Goal: Use online tool/utility: Utilize a website feature to perform a specific function

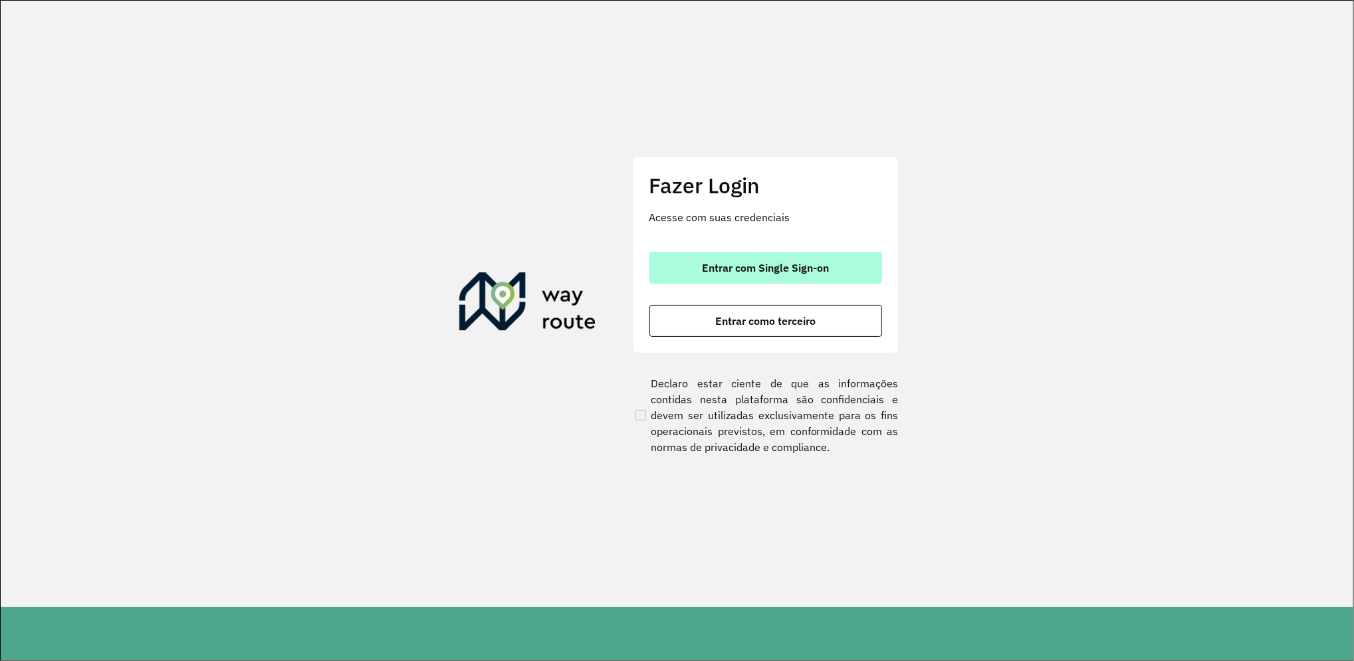
click at [681, 277] on button "Entrar com Single Sign-on" at bounding box center [765, 268] width 233 height 32
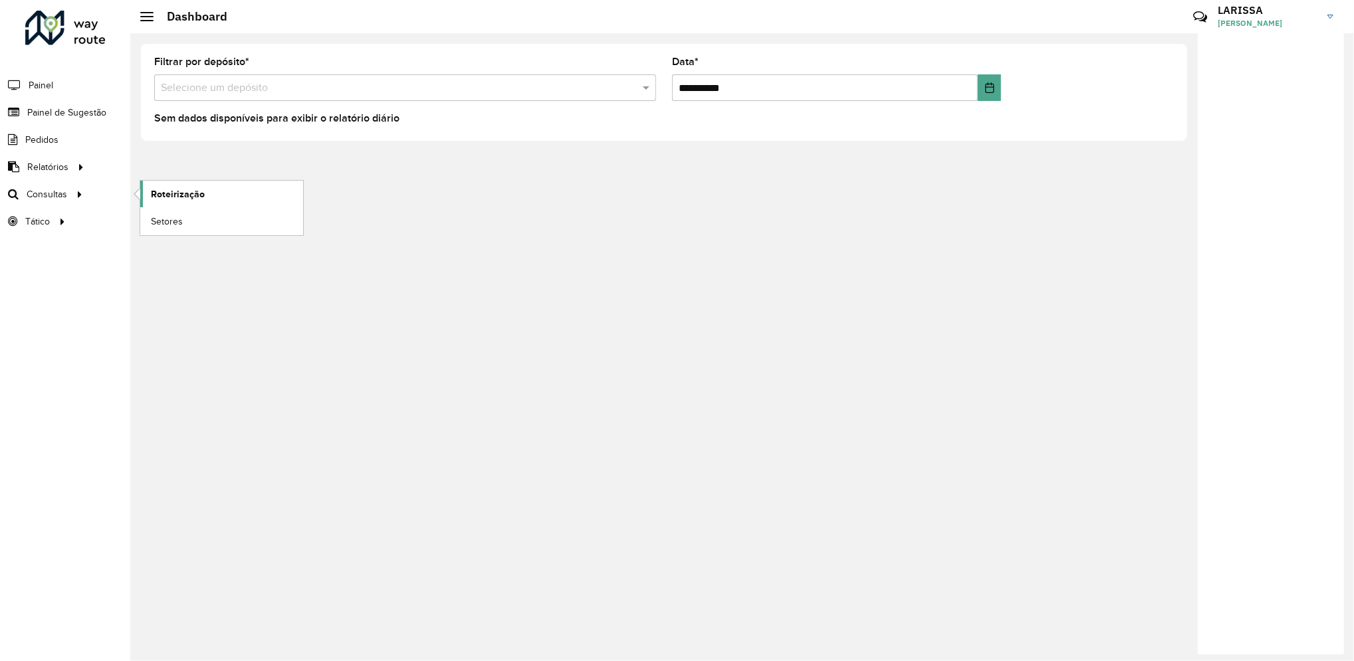
click at [166, 191] on span "Roteirização" at bounding box center [178, 194] width 54 height 14
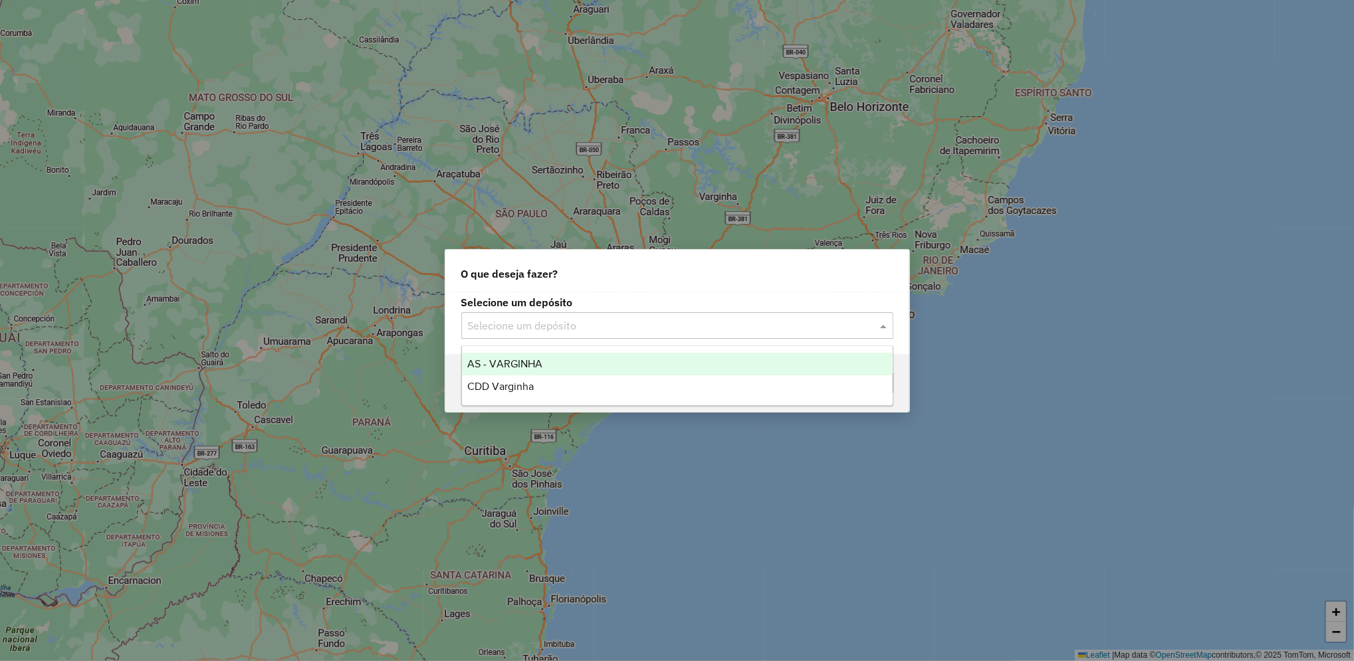
click at [539, 323] on input "text" at bounding box center [664, 326] width 392 height 16
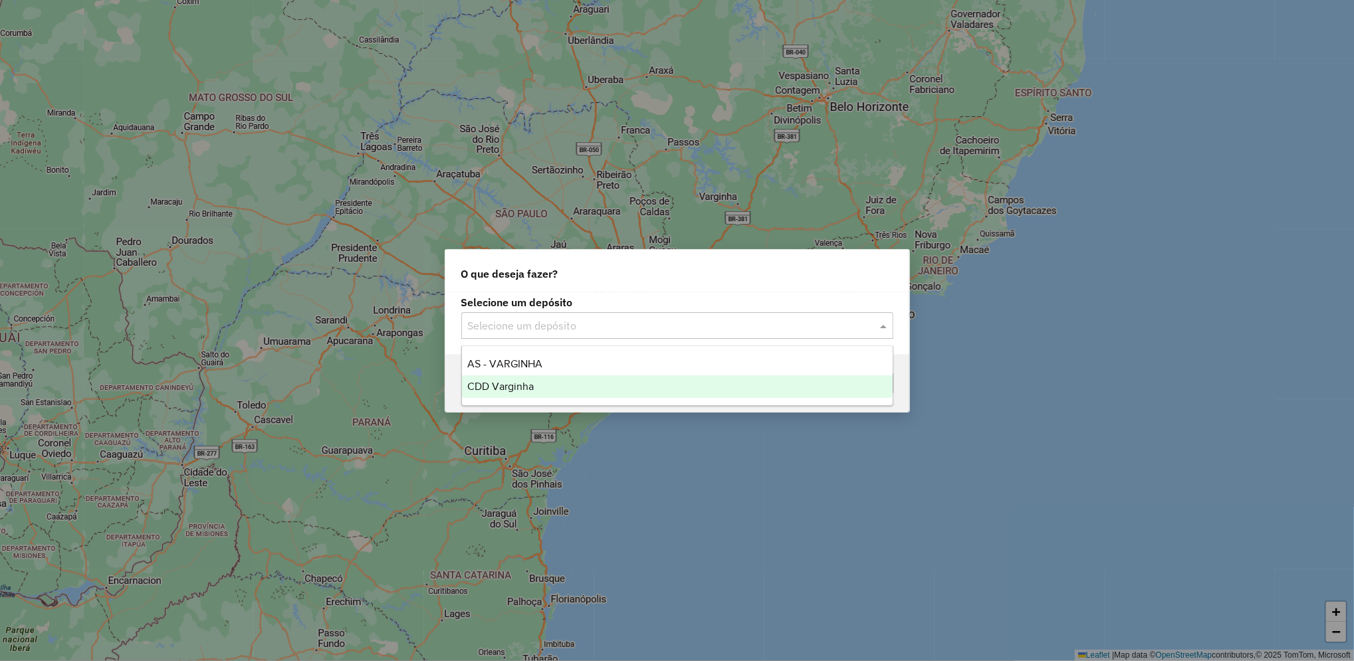
click at [521, 386] on span "CDD Varginha" at bounding box center [500, 386] width 66 height 11
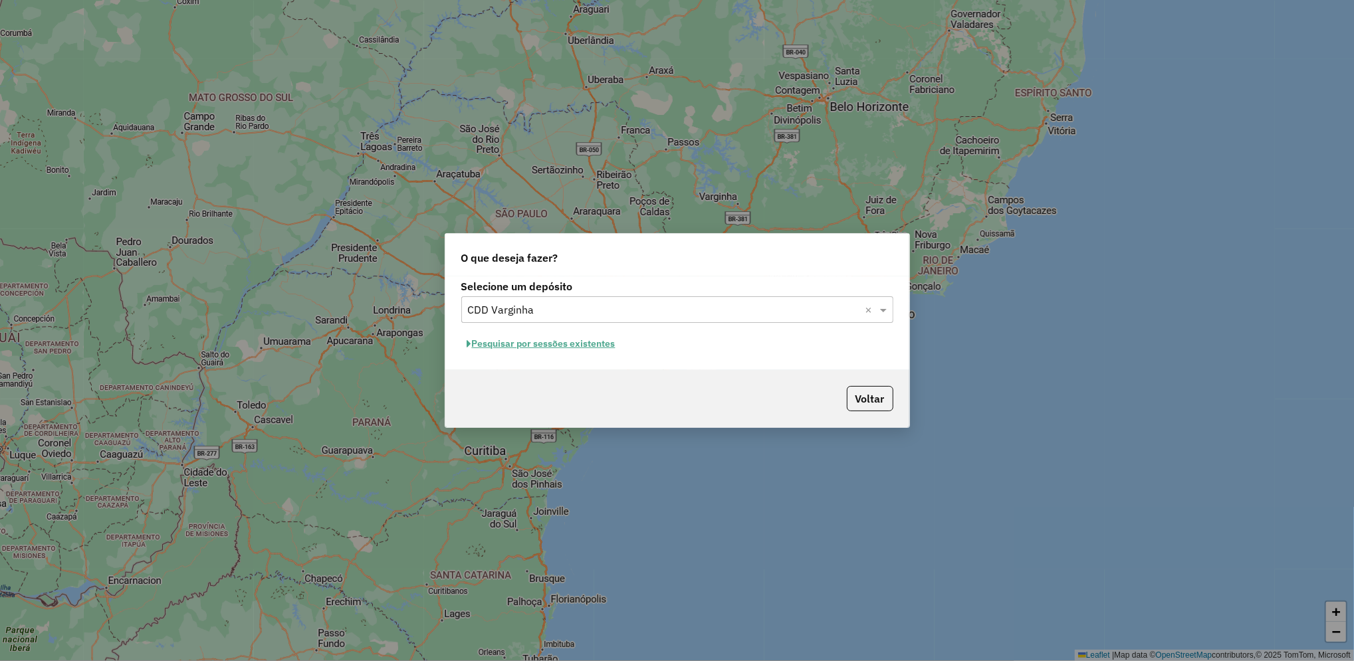
click at [559, 338] on button "Pesquisar por sessões existentes" at bounding box center [541, 344] width 160 height 21
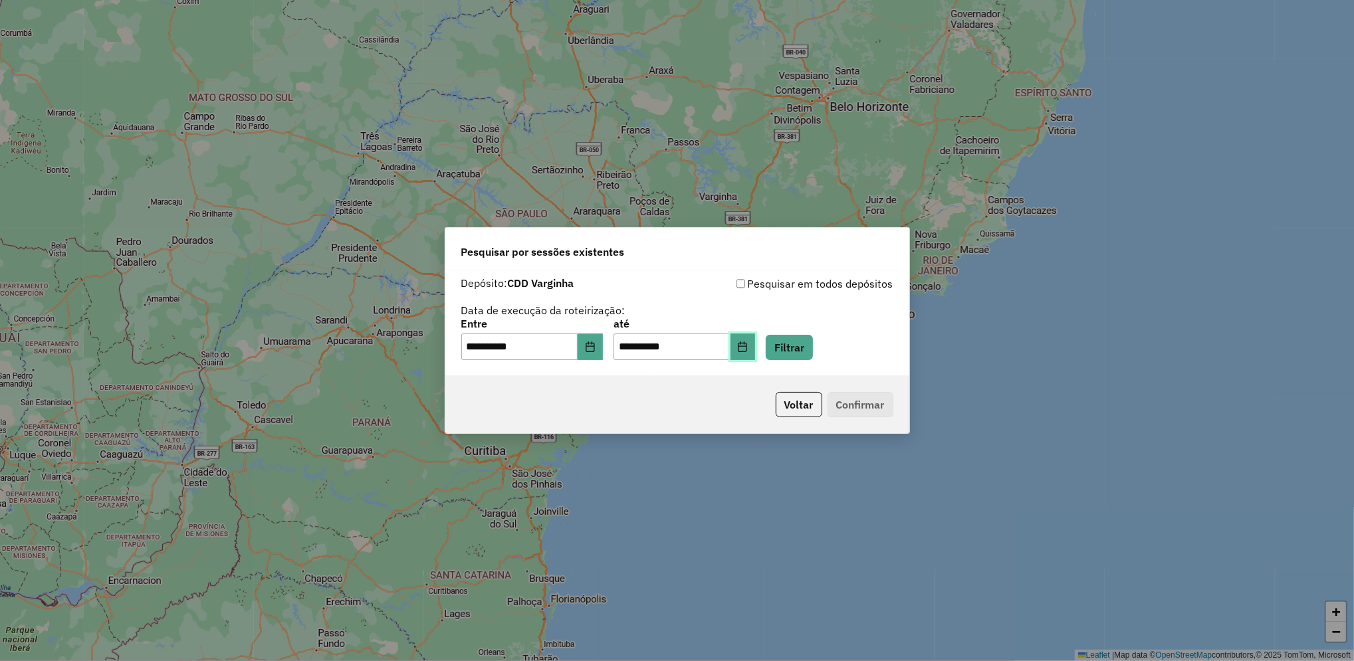
click at [748, 350] on icon "Choose Date" at bounding box center [742, 347] width 11 height 11
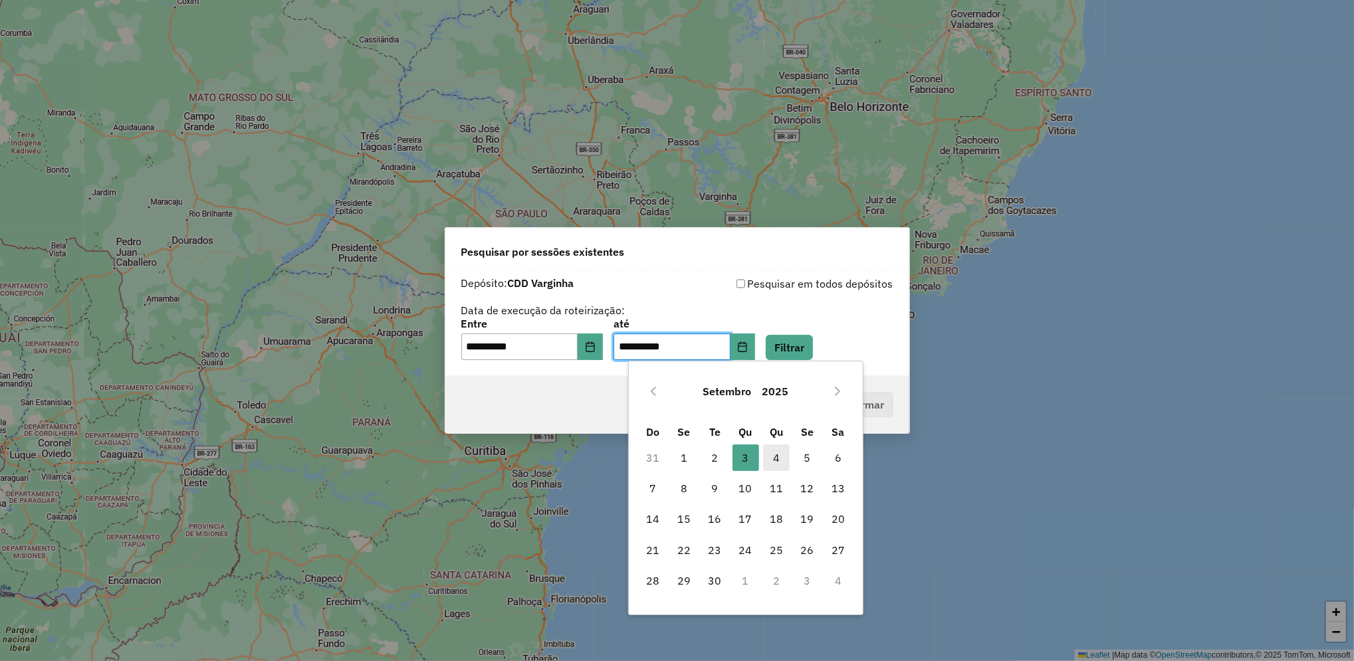
click at [781, 465] on span "4" at bounding box center [776, 458] width 27 height 27
type input "**********"
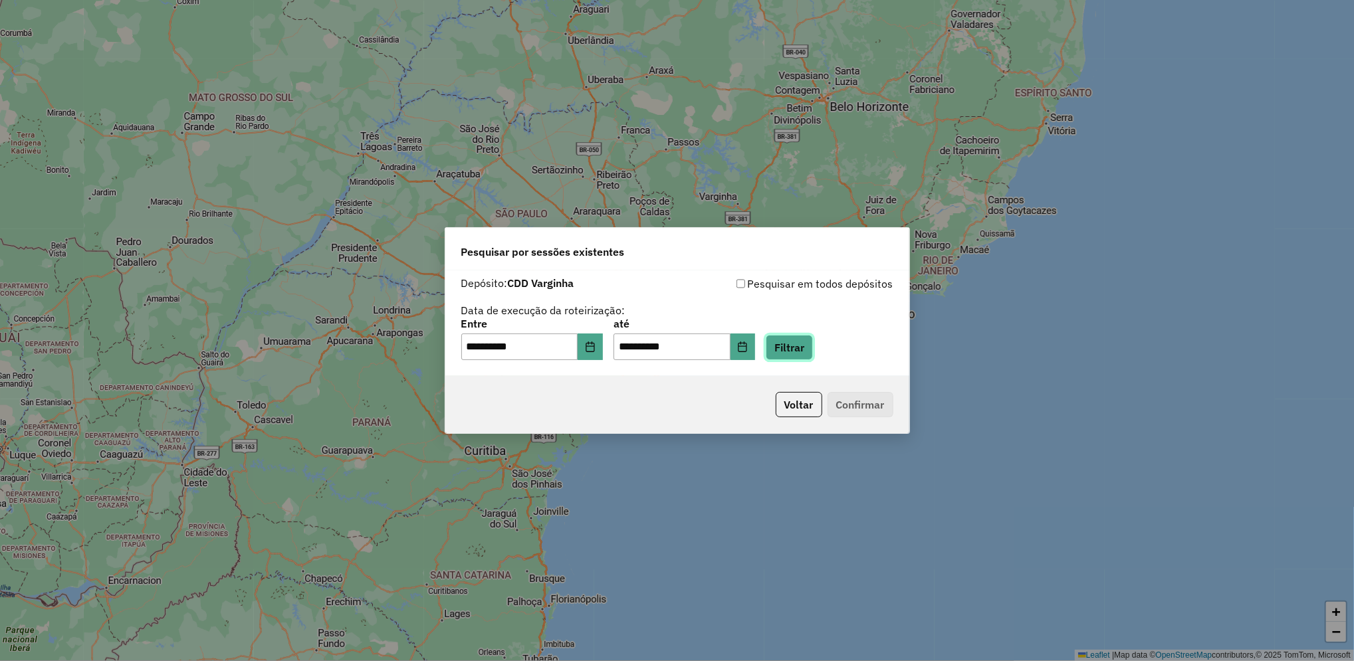
click at [813, 353] on button "Filtrar" at bounding box center [789, 347] width 47 height 25
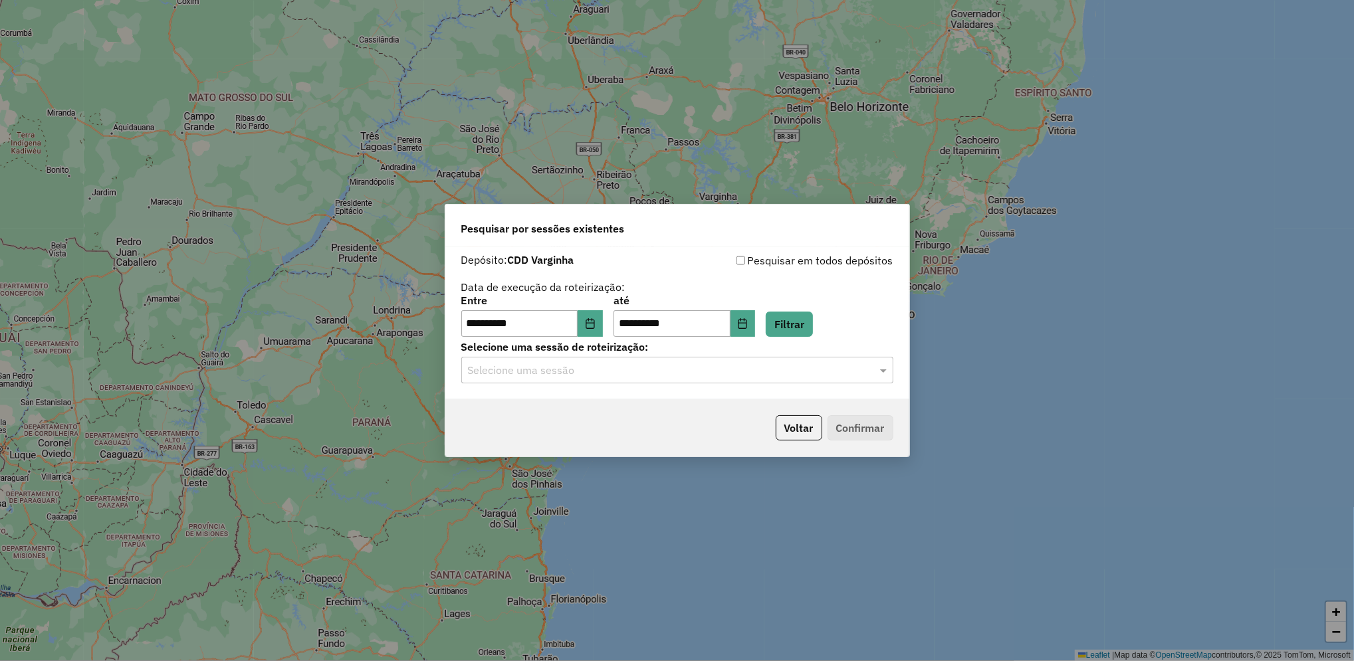
click at [646, 374] on input "text" at bounding box center [664, 371] width 392 height 16
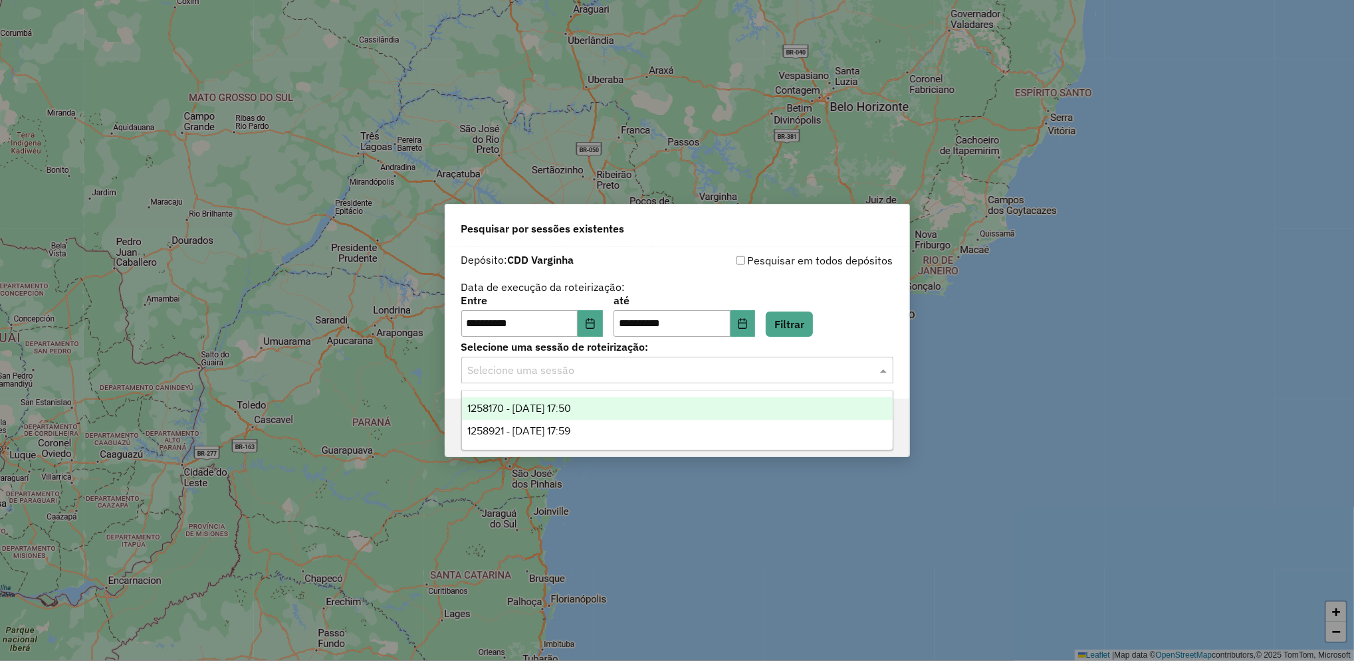
click at [646, 374] on input "text" at bounding box center [664, 371] width 392 height 16
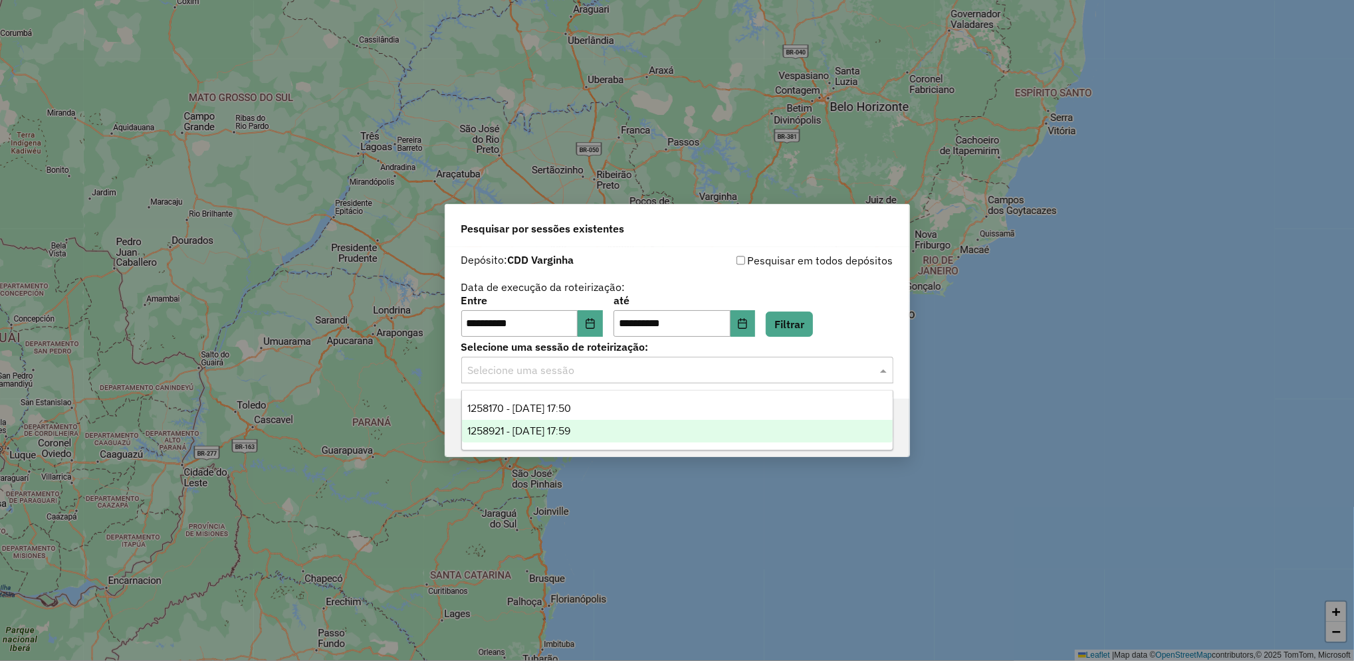
click at [626, 432] on div "1258921 - [DATE] 17:59" at bounding box center [677, 431] width 431 height 23
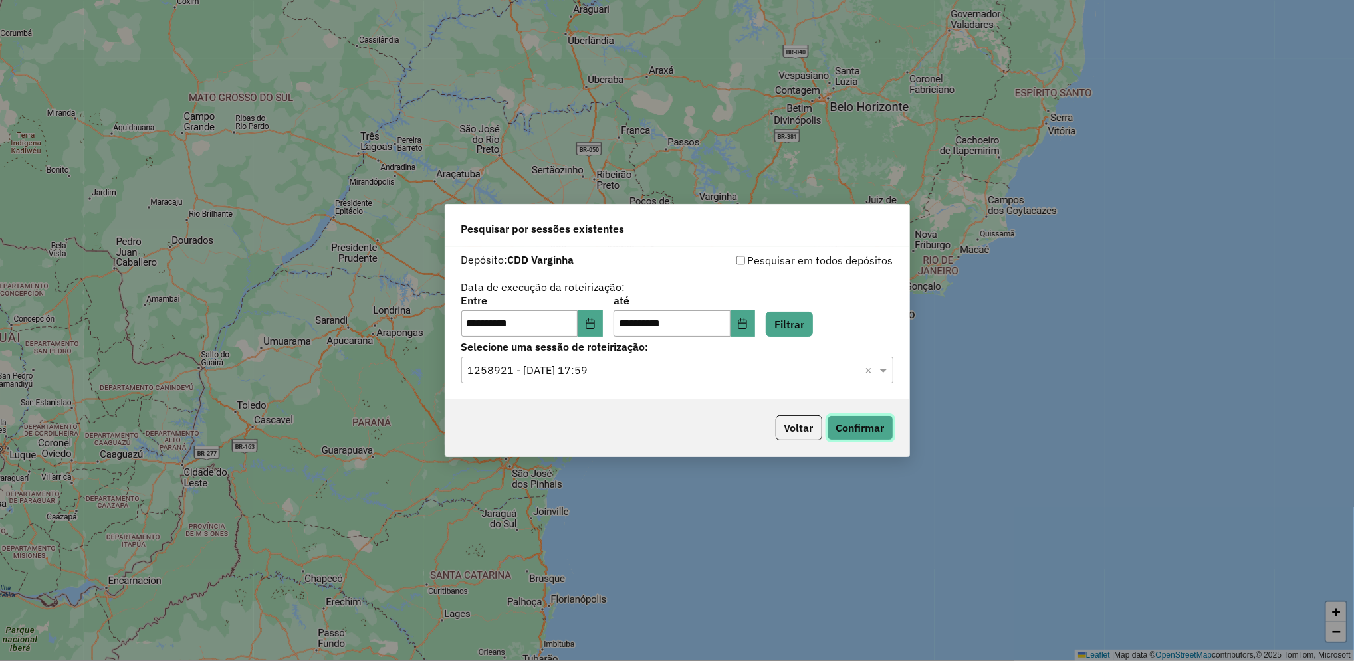
click at [853, 431] on button "Confirmar" at bounding box center [860, 427] width 66 height 25
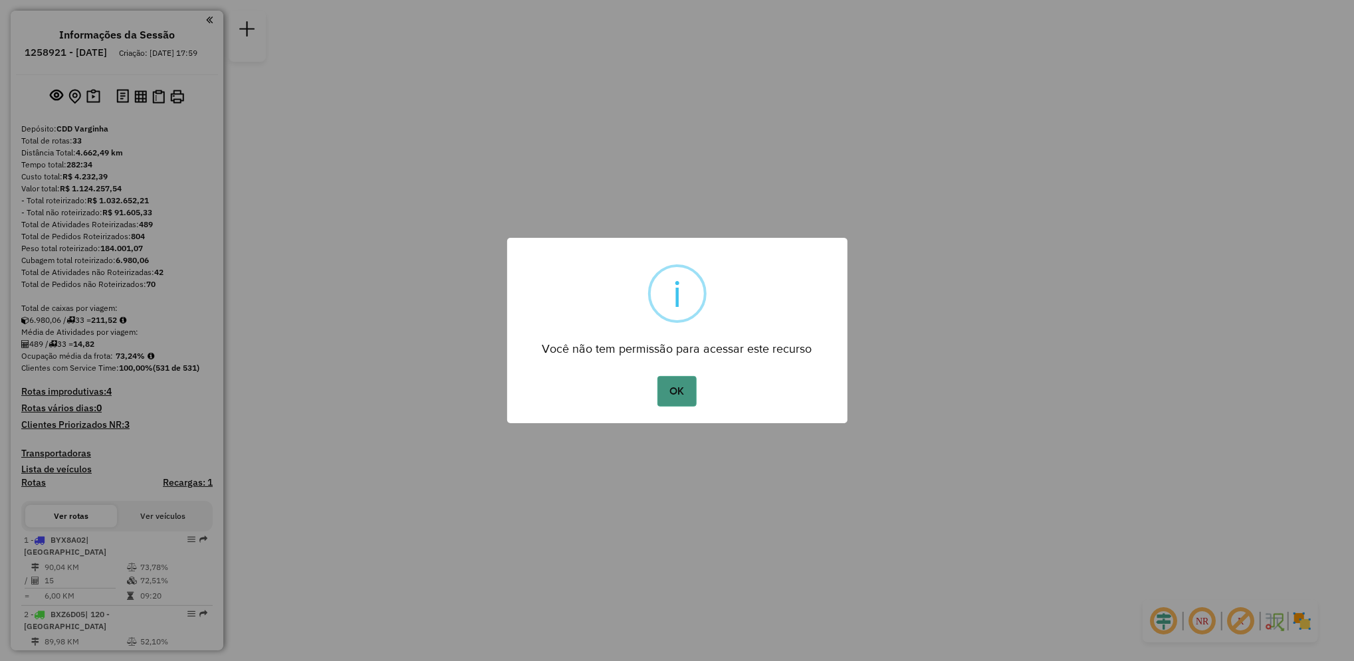
click at [681, 395] on button "OK" at bounding box center [676, 391] width 39 height 31
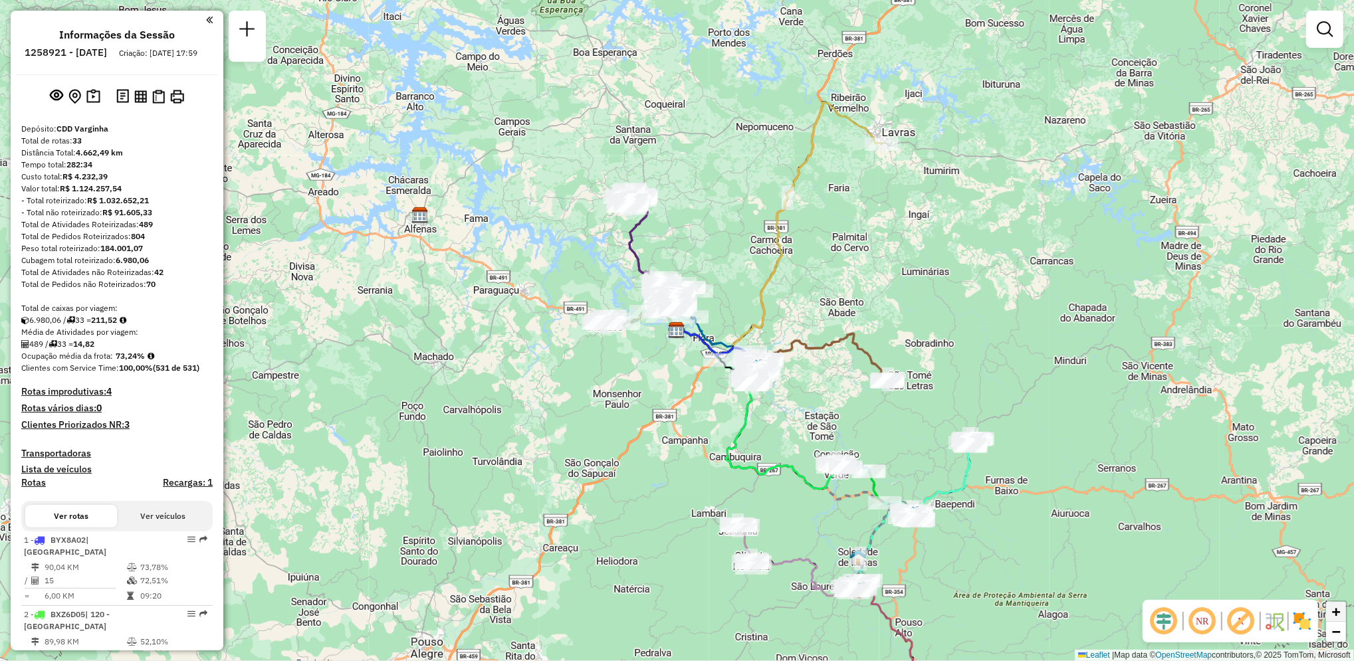
click at [1343, 618] on link "+" at bounding box center [1336, 612] width 20 height 20
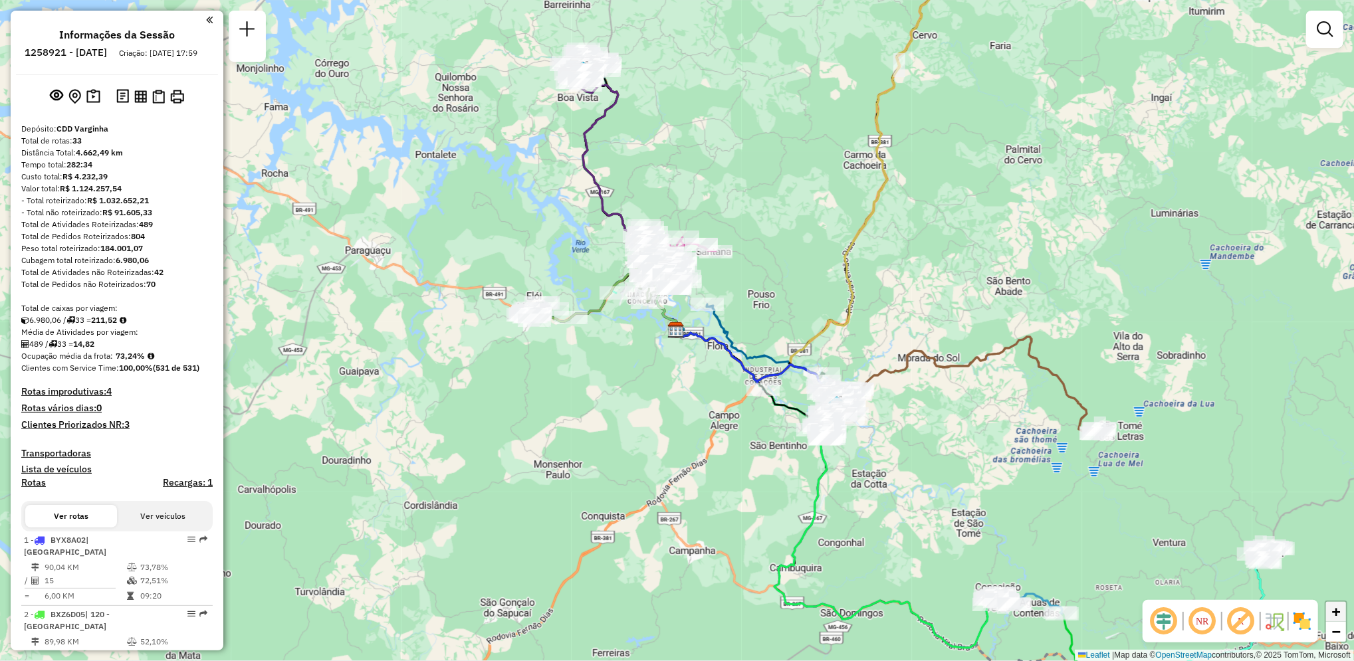
click at [1343, 618] on link "+" at bounding box center [1336, 612] width 20 height 20
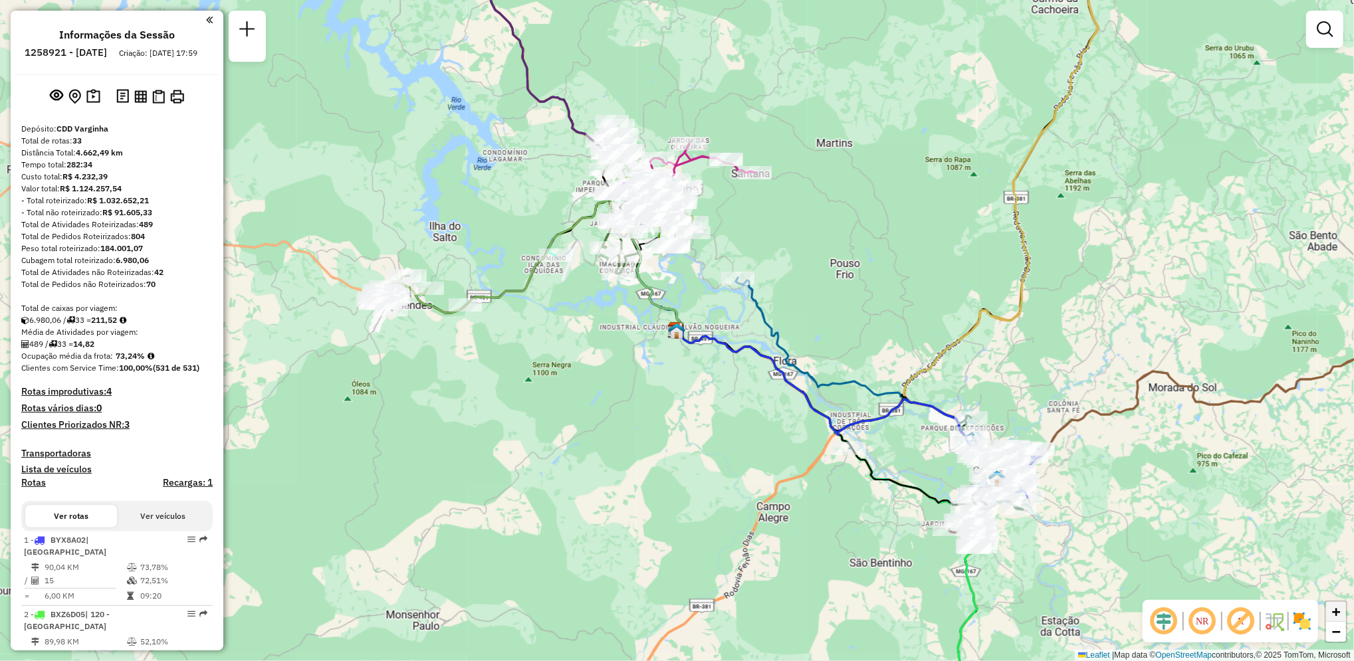
click at [1343, 618] on link "+" at bounding box center [1336, 612] width 20 height 20
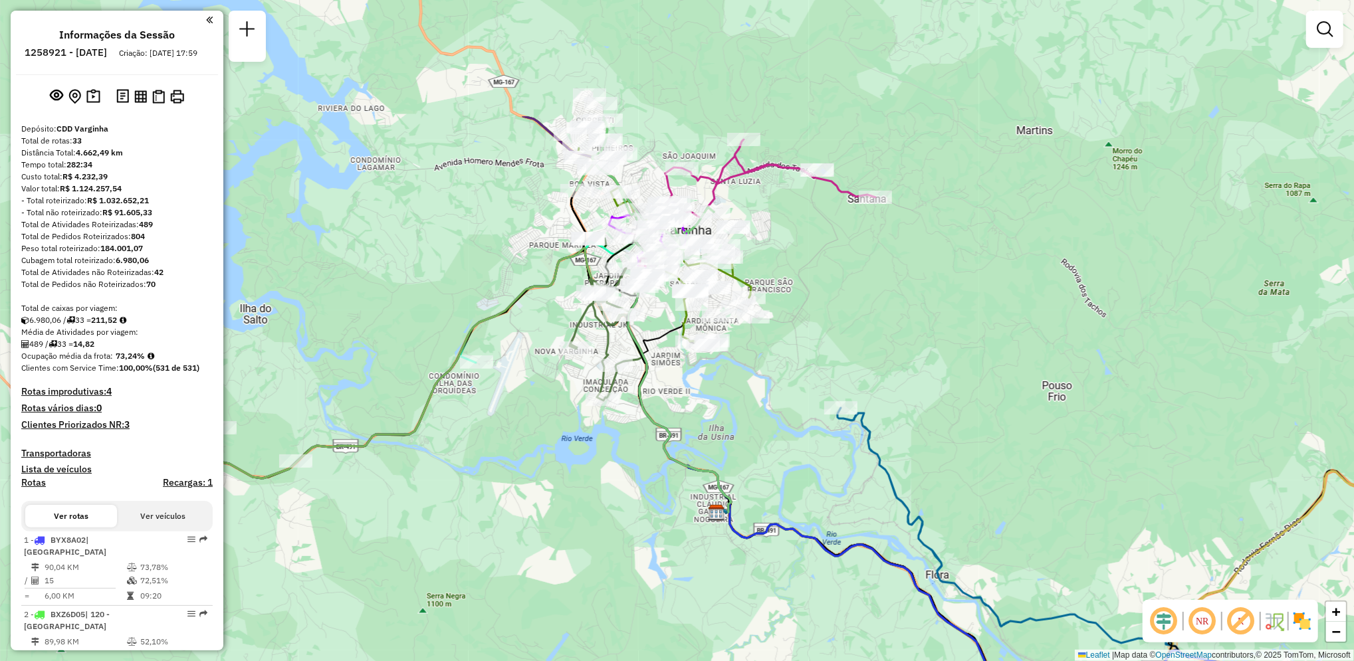
drag, startPoint x: 996, startPoint y: 245, endPoint x: 1038, endPoint y: 427, distance: 186.9
click at [1038, 427] on div "Janela de atendimento Grade de atendimento Capacidade Transportadoras Veículos …" at bounding box center [677, 330] width 1354 height 661
click at [1342, 616] on link "+" at bounding box center [1336, 612] width 20 height 20
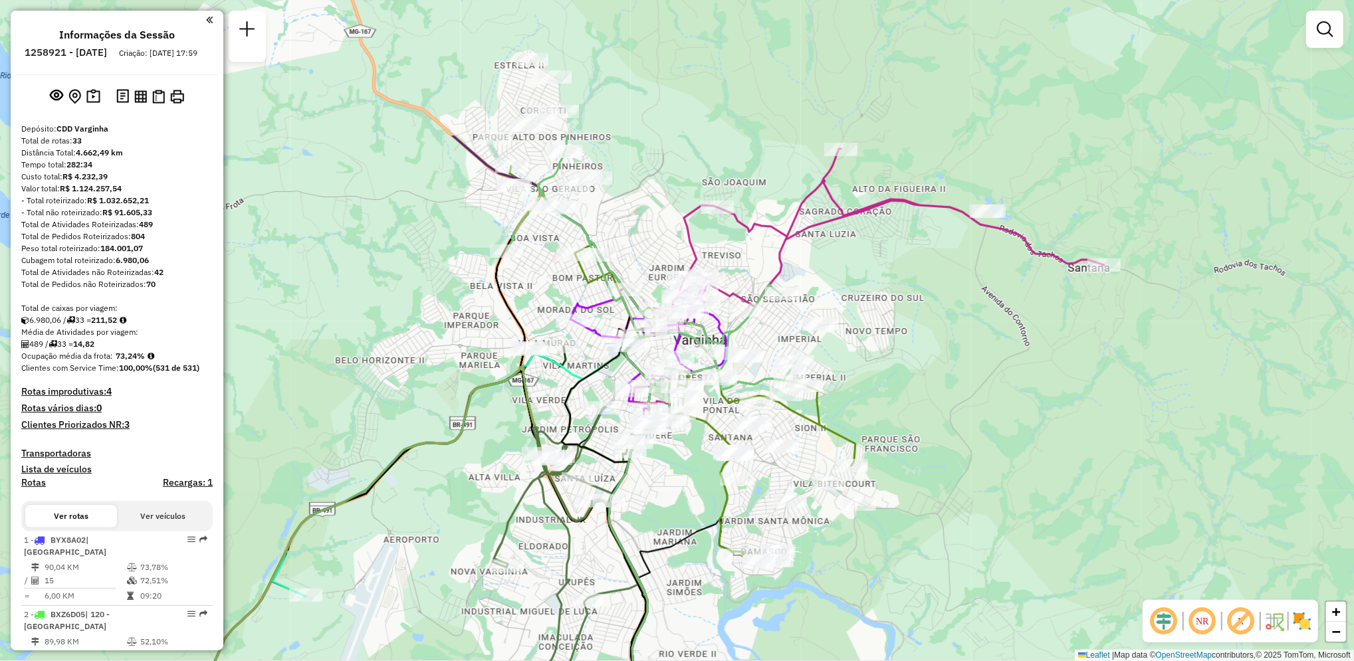
drag, startPoint x: 908, startPoint y: 182, endPoint x: 938, endPoint y: 384, distance: 203.7
click at [938, 384] on div "Janela de atendimento Grade de atendimento Capacidade Transportadoras Veículos …" at bounding box center [677, 330] width 1354 height 661
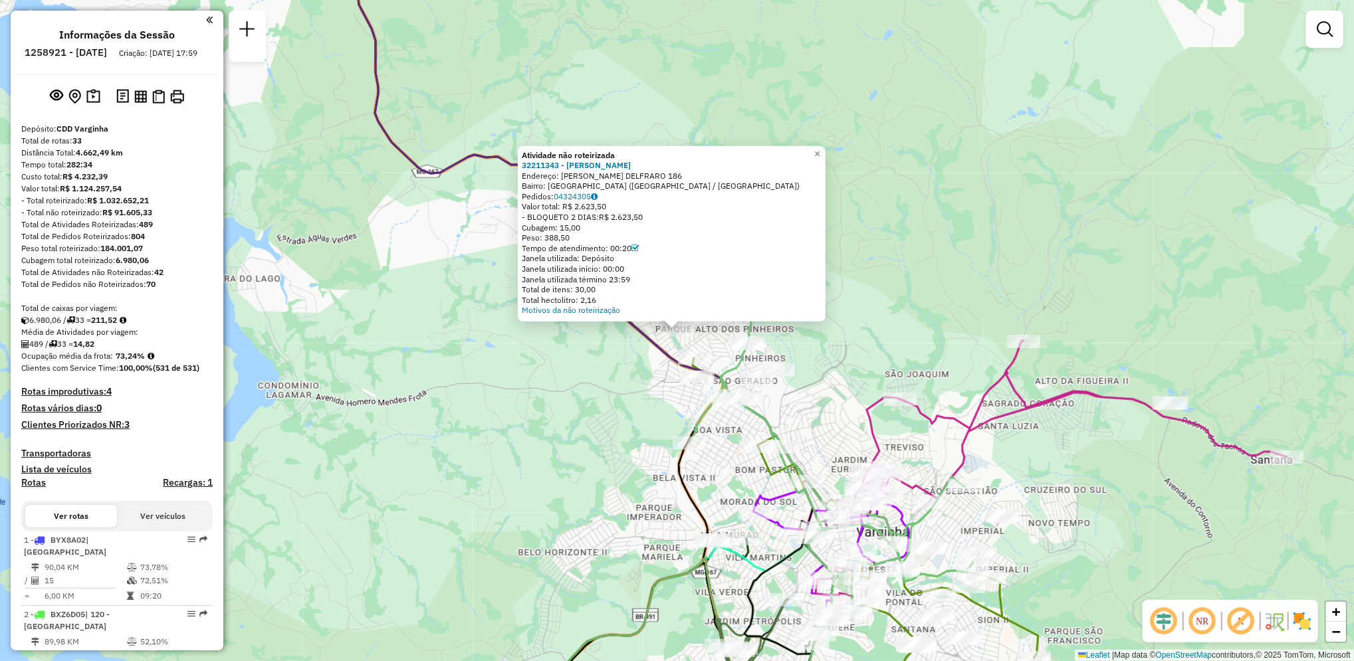
click at [445, 215] on div "Atividade não roteirizada 32211343 - CLAUDEMIR BATISTA Endereço: ROSA MIARELLI …" at bounding box center [677, 330] width 1354 height 661
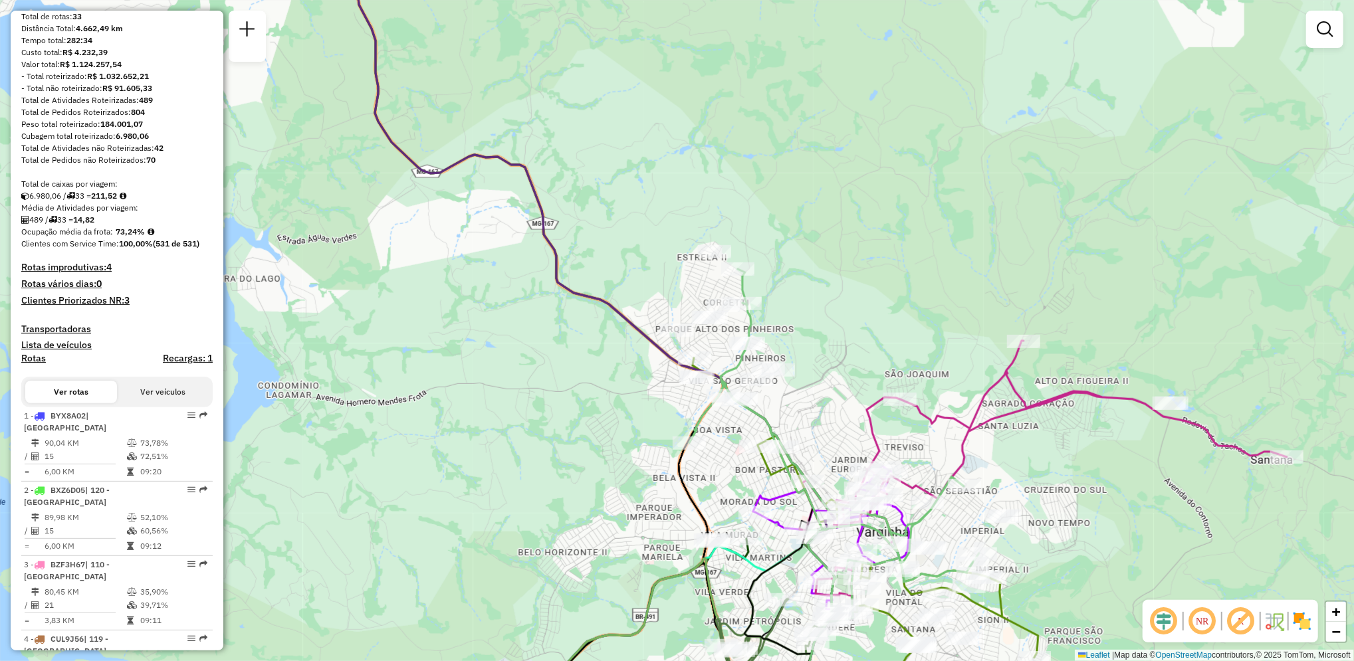
scroll to position [140, 0]
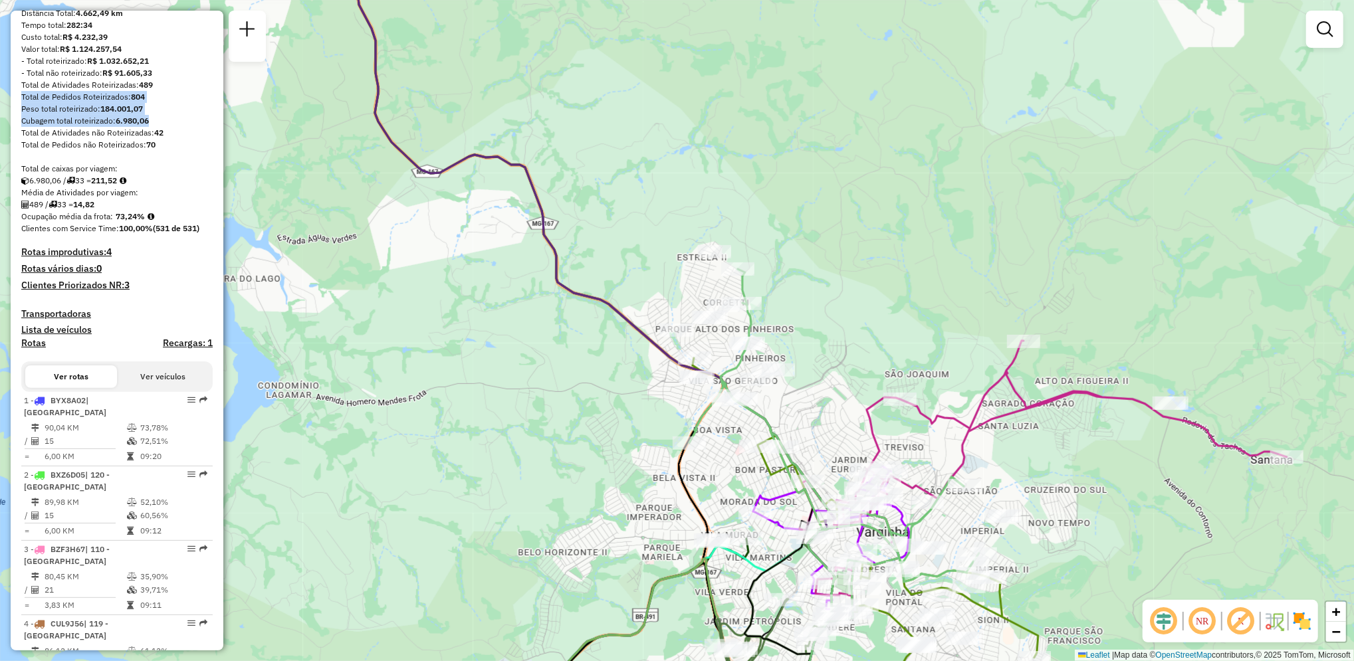
drag, startPoint x: 219, startPoint y: 96, endPoint x: 213, endPoint y: 142, distance: 46.8
click at [213, 142] on div "Informações da Sessão 1258921 - 04/09/2025 Criação: 03/09/2025 17:59 Depósito: …" at bounding box center [117, 331] width 213 height 640
drag, startPoint x: 213, startPoint y: 142, endPoint x: 205, endPoint y: 152, distance: 12.8
click at [205, 151] on div "Total de Pedidos não Roteirizados: 70" at bounding box center [116, 145] width 191 height 12
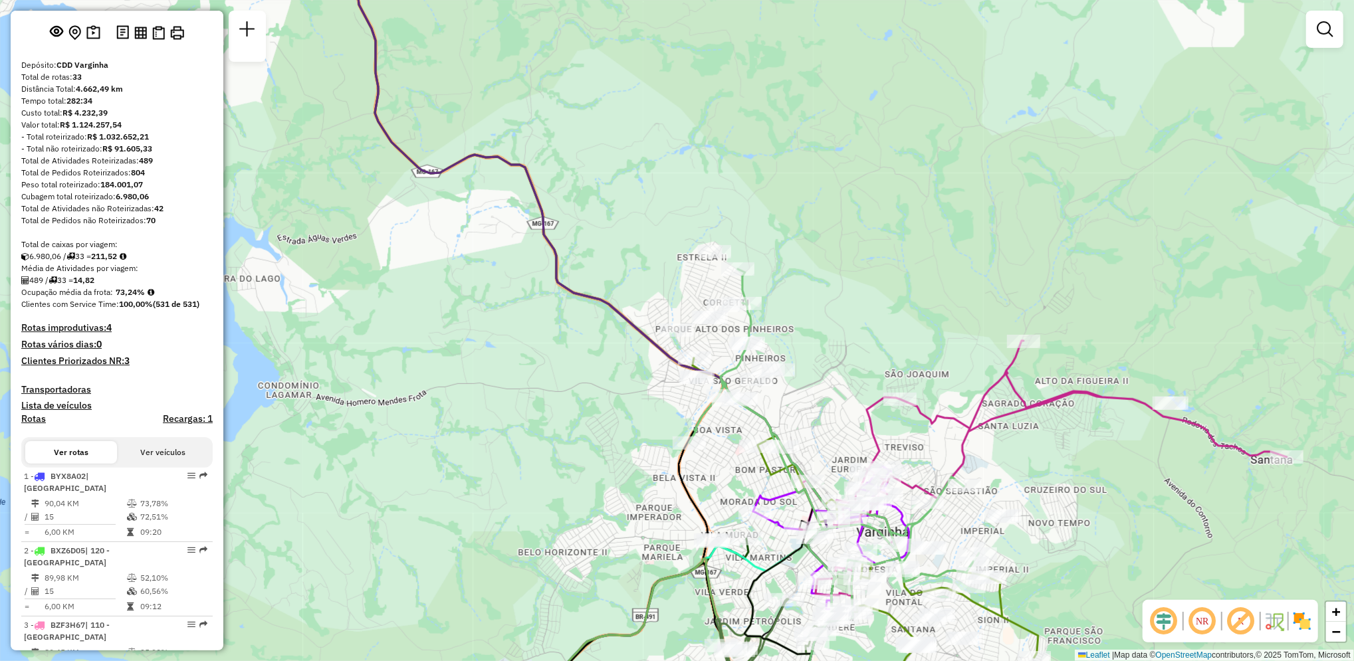
scroll to position [0, 0]
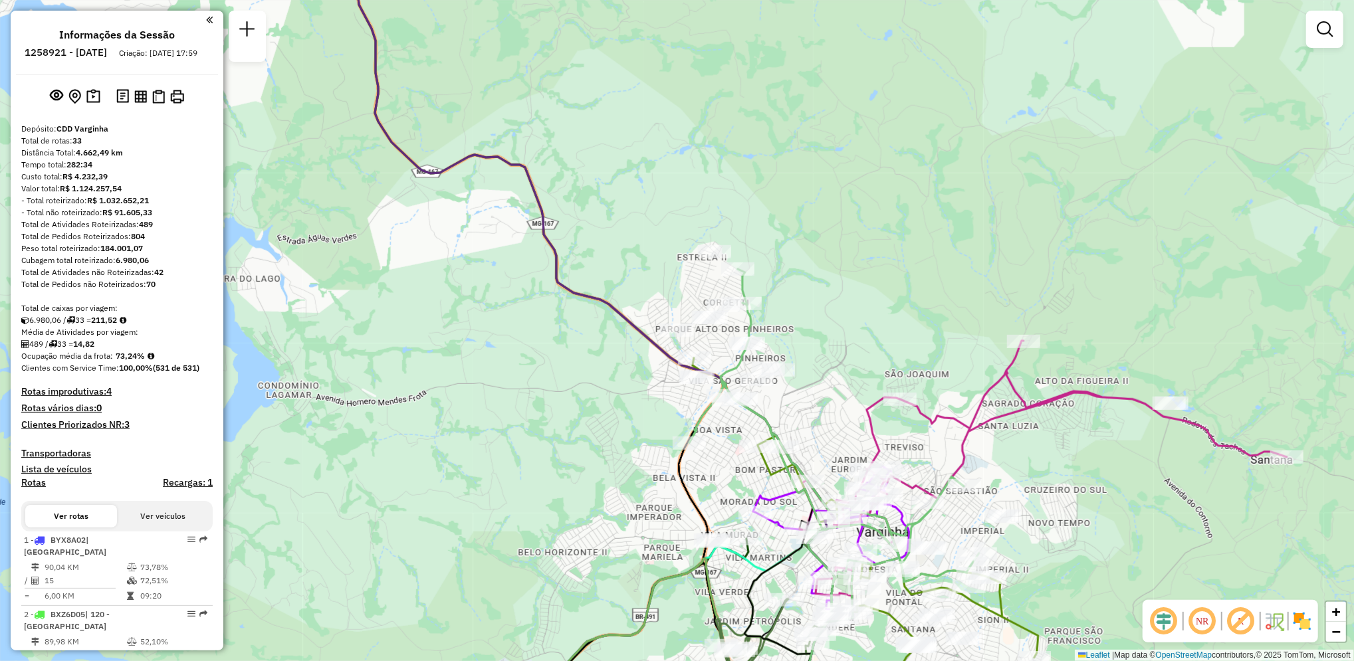
drag, startPoint x: 209, startPoint y: 241, endPoint x: 47, endPoint y: 215, distance: 164.2
click at [47, 207] on div "- Total roteirizado: R$ 1.032.652,21" at bounding box center [116, 201] width 191 height 12
click at [152, 278] on div "Total de Atividades não Roteirizadas: 42" at bounding box center [116, 273] width 191 height 12
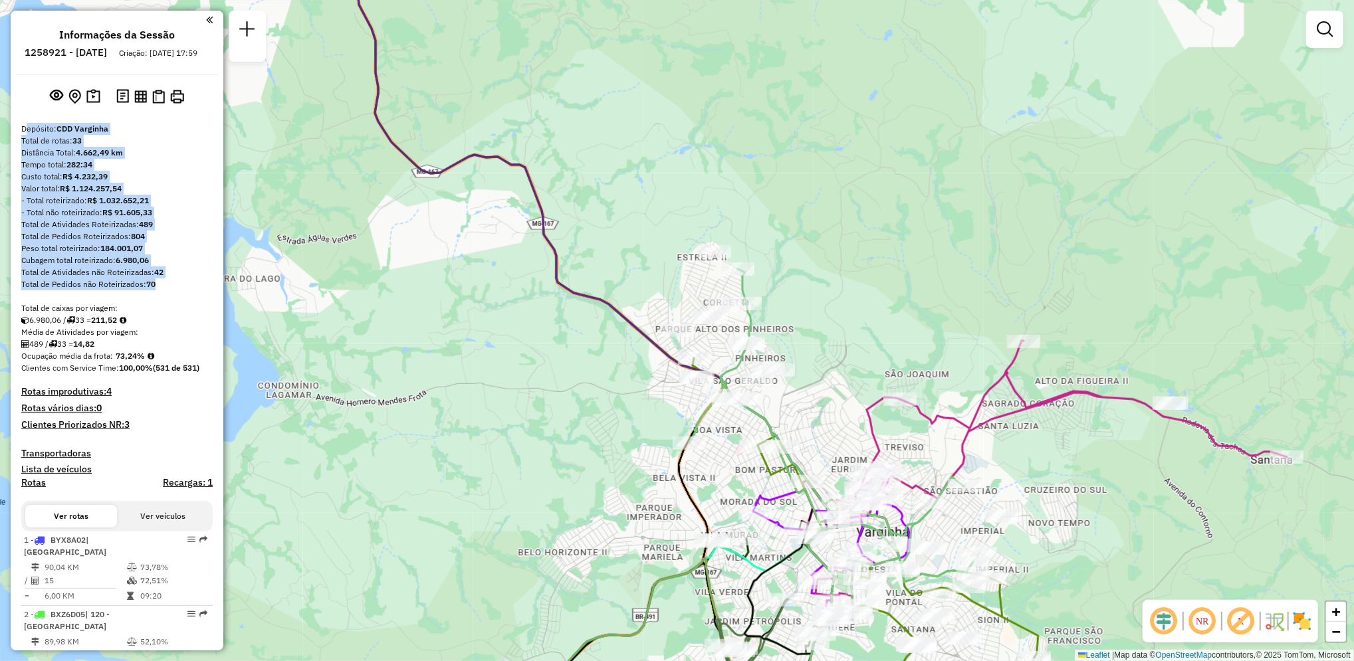
drag, startPoint x: 80, startPoint y: 179, endPoint x: 166, endPoint y: 290, distance: 140.8
drag, startPoint x: 166, startPoint y: 290, endPoint x: 152, endPoint y: 294, distance: 15.2
click at [152, 289] on strong "70" at bounding box center [150, 284] width 9 height 10
click at [160, 290] on div "Total de Pedidos não Roteirizados: 70" at bounding box center [116, 284] width 191 height 12
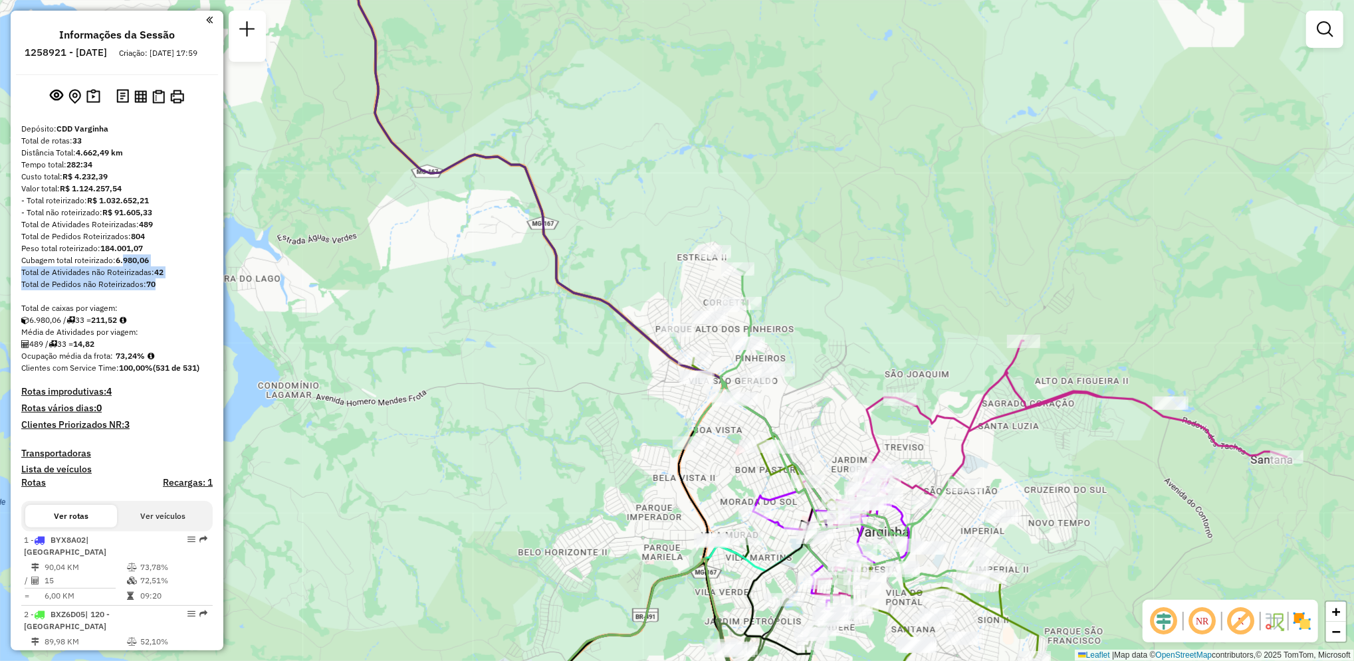
drag, startPoint x: 171, startPoint y: 294, endPoint x: 85, endPoint y: 232, distance: 105.7
click at [85, 231] on div "Total de Atividades Roteirizadas: 489" at bounding box center [116, 225] width 191 height 12
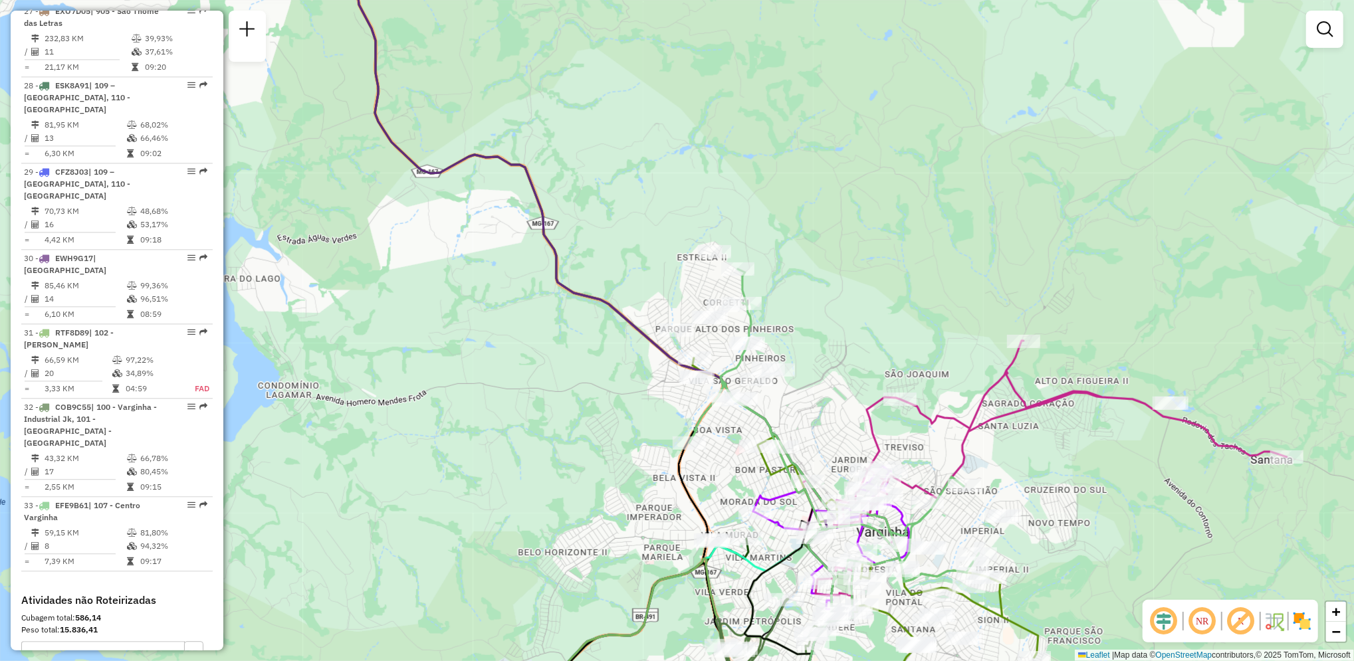
scroll to position [2677, 0]
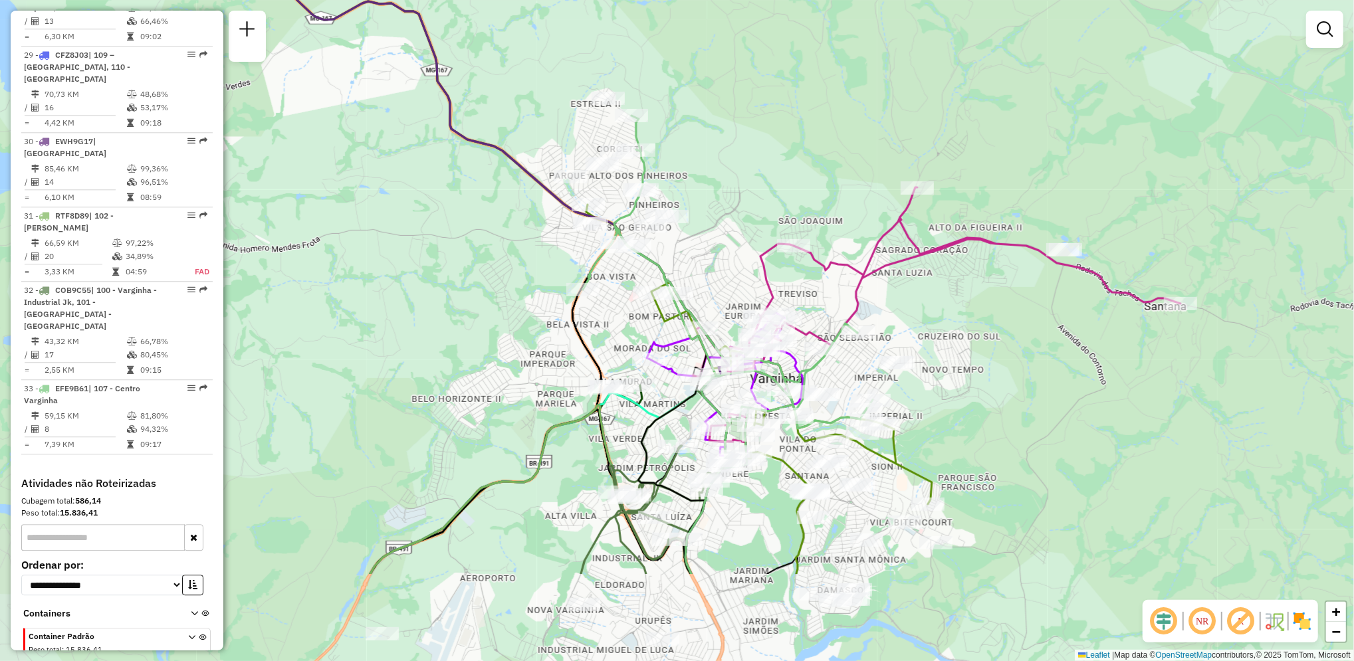
drag, startPoint x: 971, startPoint y: 342, endPoint x: 865, endPoint y: 189, distance: 186.8
click at [865, 189] on div "Janela de atendimento Grade de atendimento Capacidade Transportadoras Veículos …" at bounding box center [677, 330] width 1354 height 661
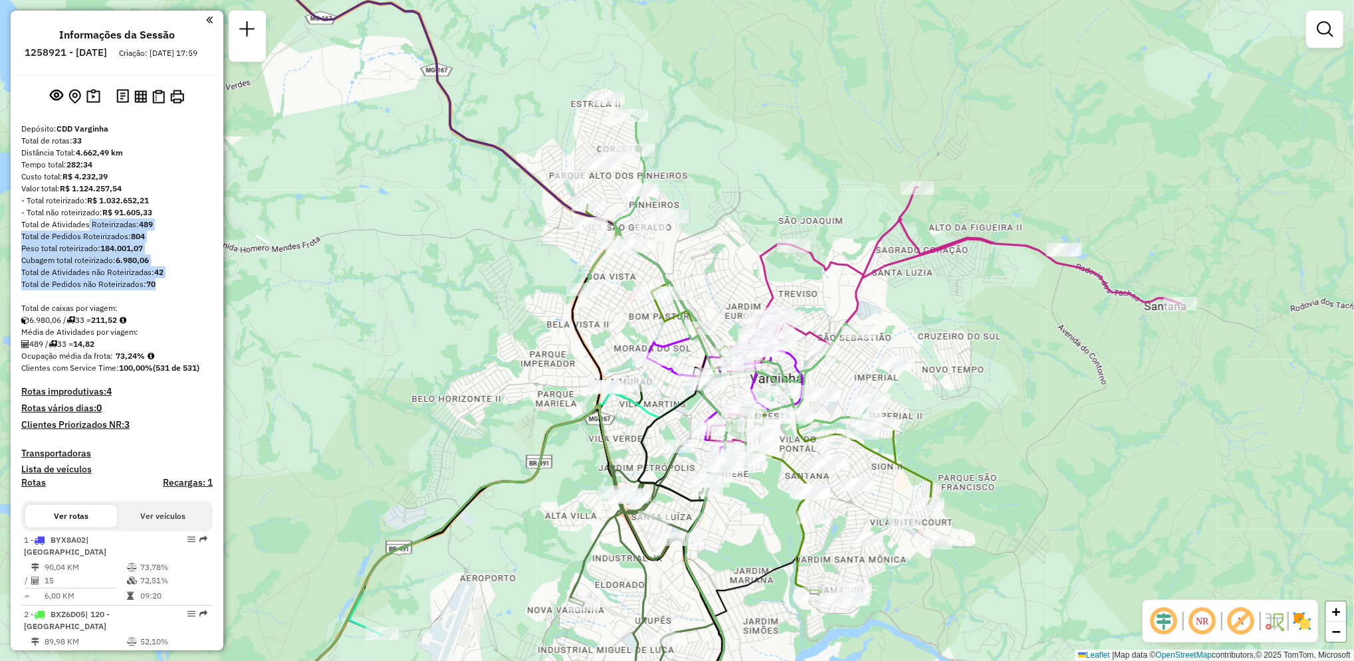
scroll to position [7, 0]
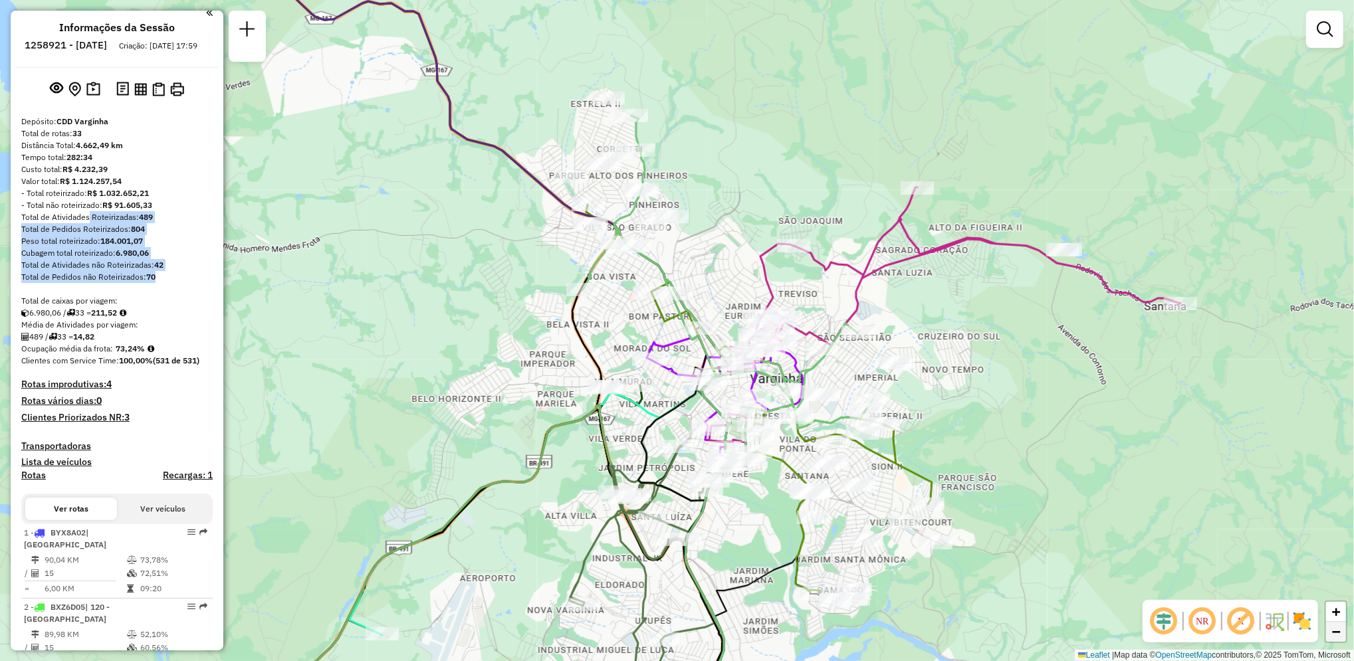
click at [1338, 629] on span "−" at bounding box center [1336, 631] width 9 height 17
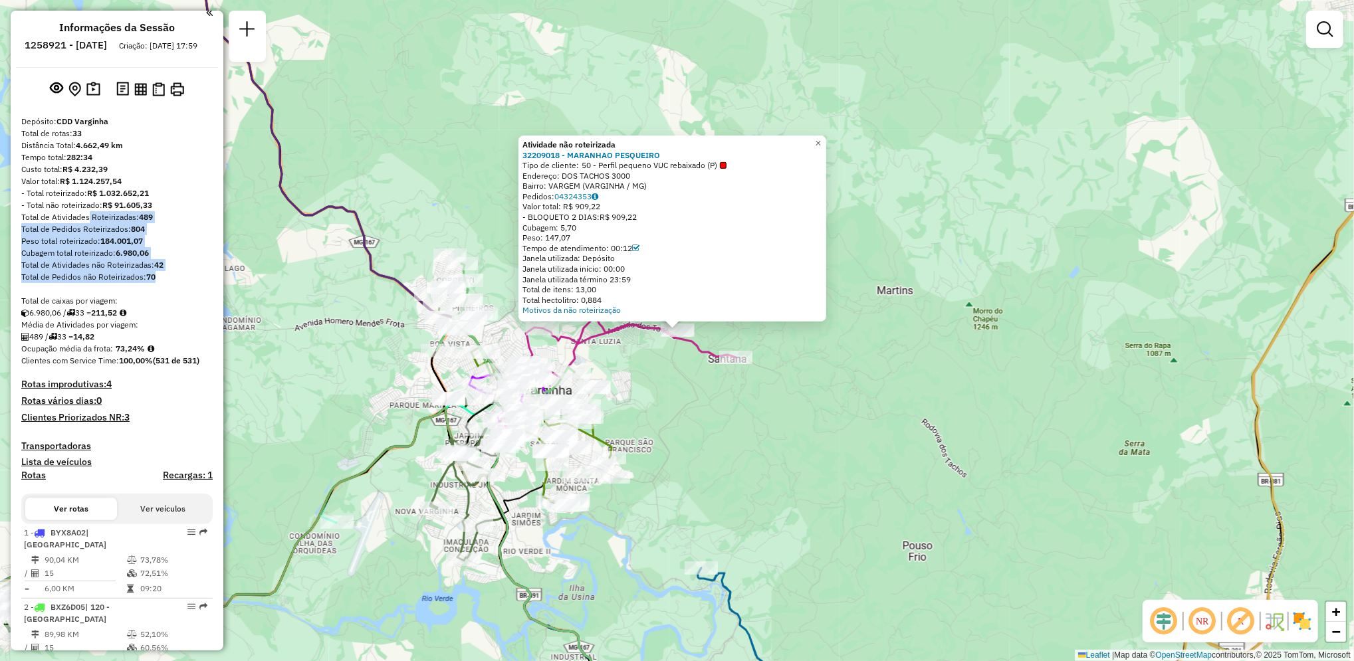
click at [675, 417] on div "Atividade não roteirizada 32209018 - MARANHAO PESQUEIRO Tipo de cliente: 50 - P…" at bounding box center [677, 330] width 1354 height 661
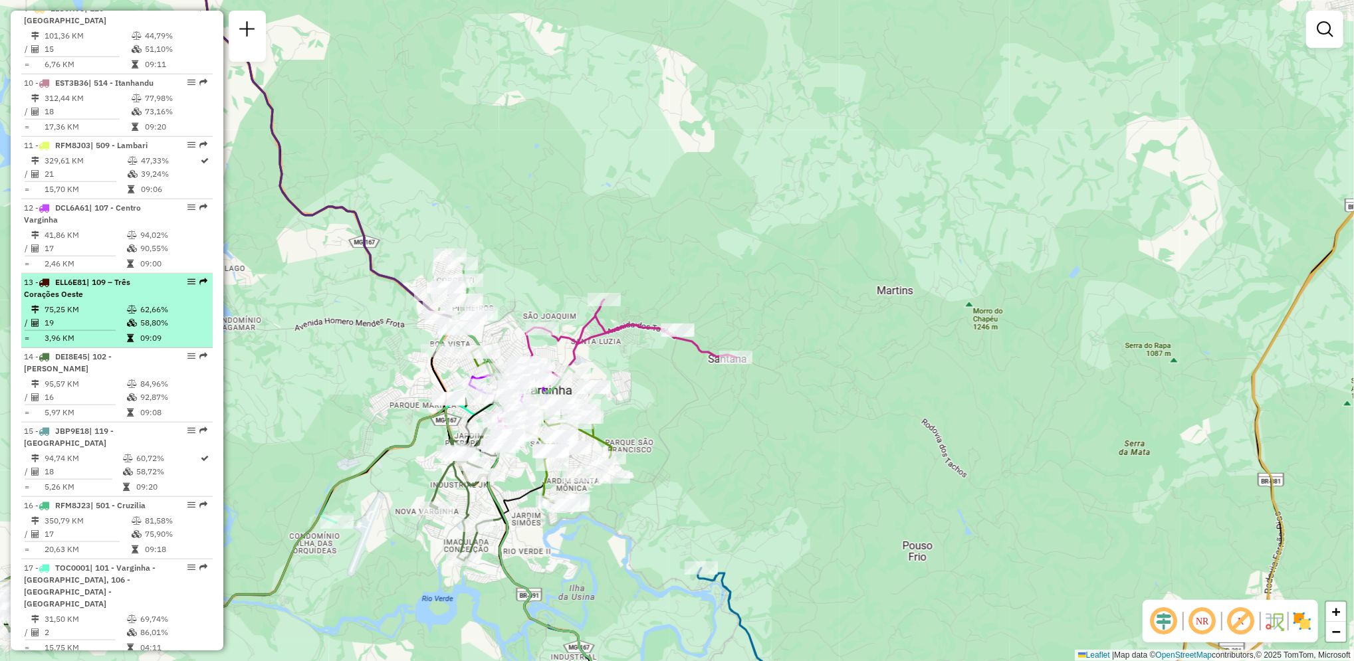
scroll to position [1131, 0]
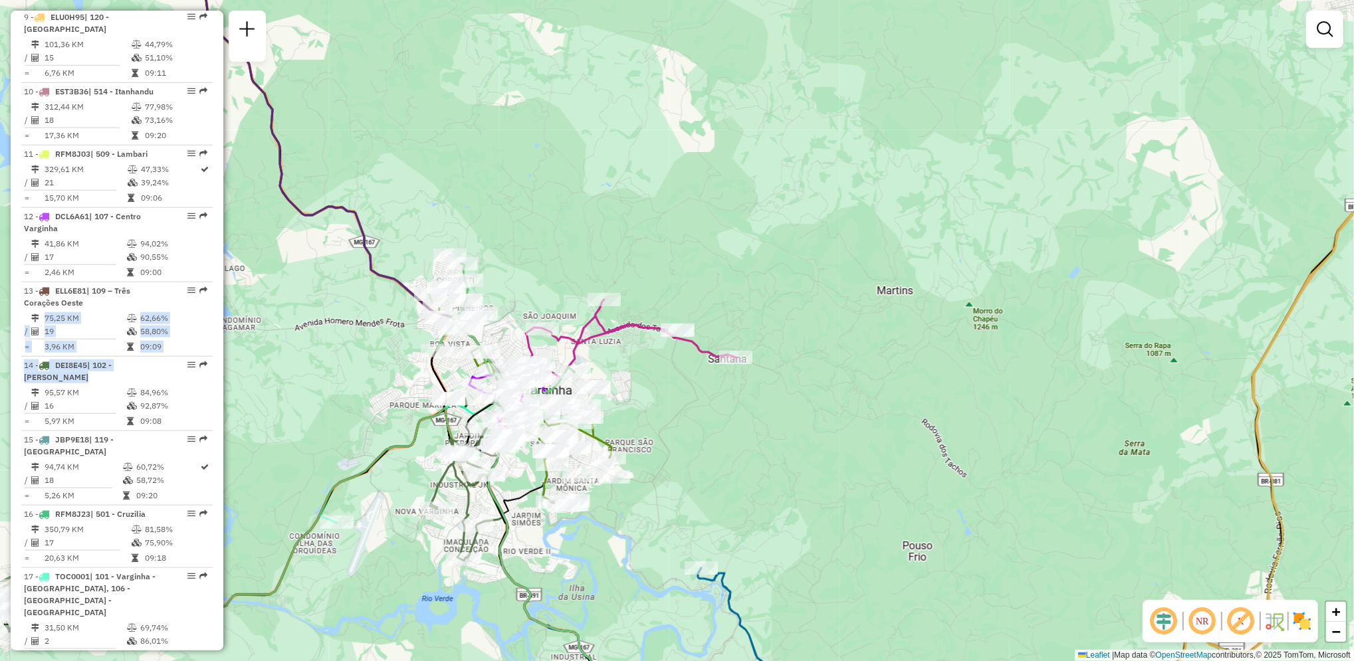
drag, startPoint x: 219, startPoint y: 301, endPoint x: 221, endPoint y: 391, distance: 90.4
click at [221, 391] on div "Informações da Sessão 1258921 - 04/09/2025 Criação: 03/09/2025 17:59 Depósito: …" at bounding box center [117, 331] width 213 height 640
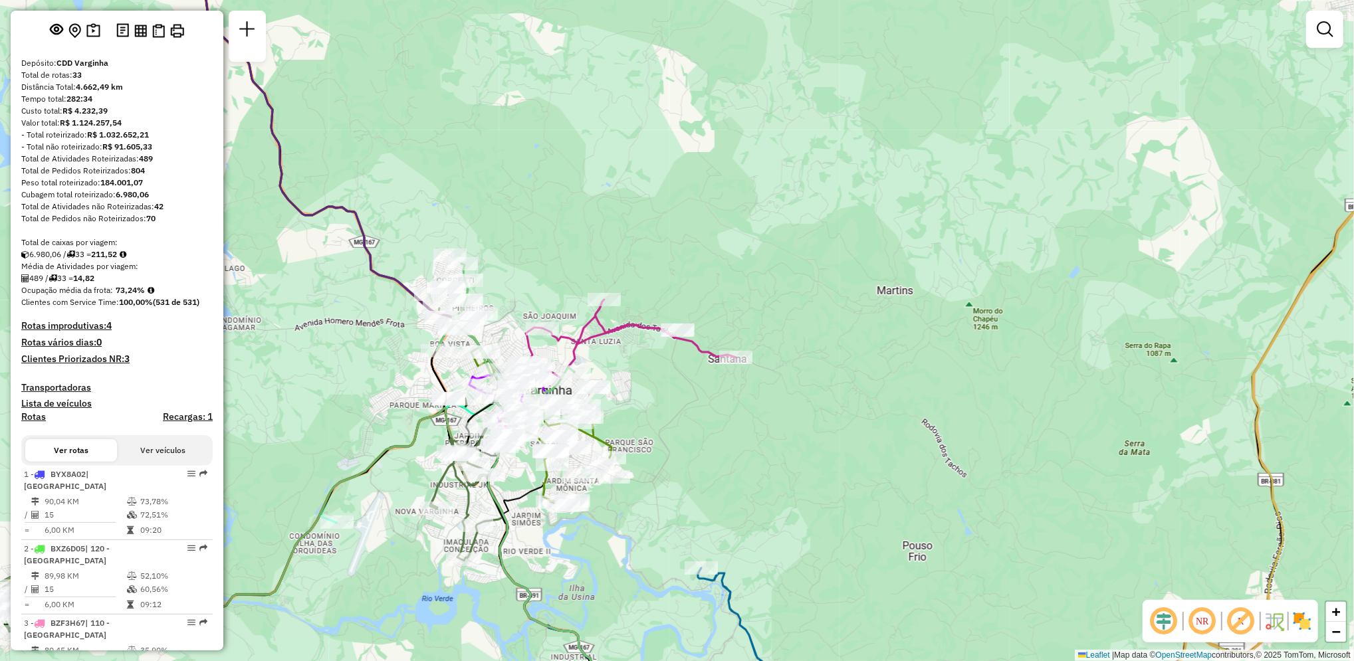
scroll to position [70, 0]
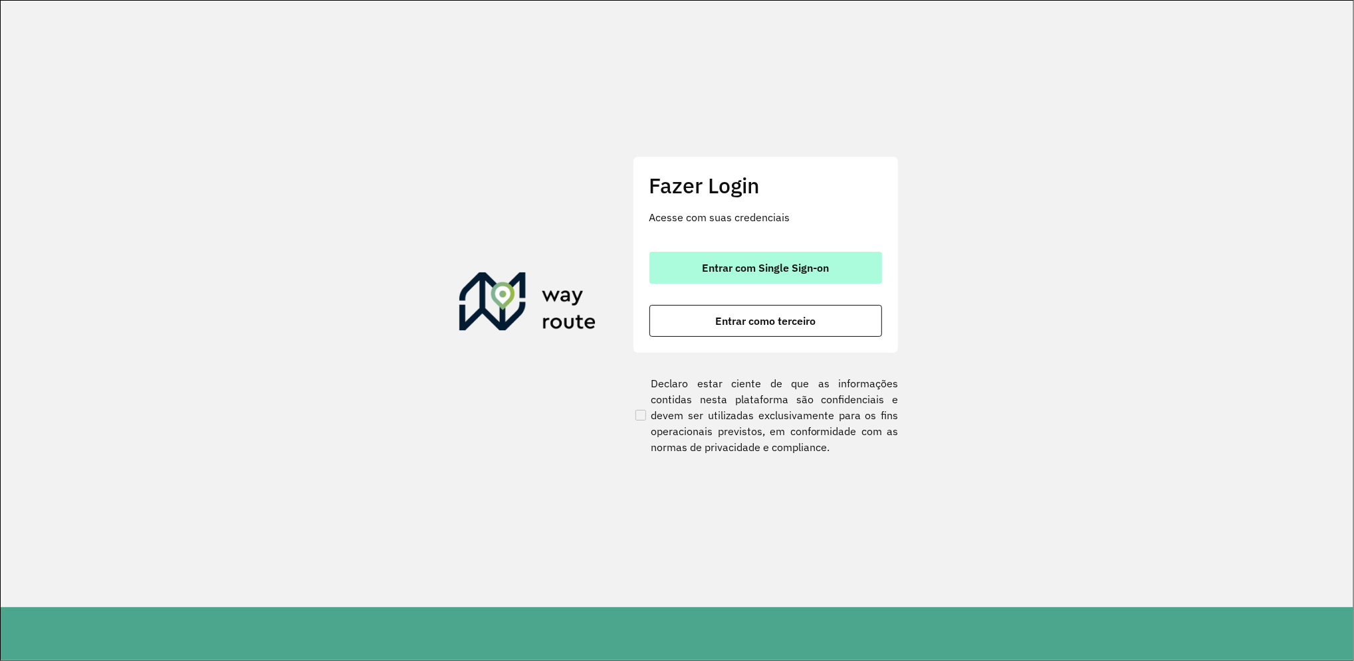
click at [788, 282] on button "Entrar com Single Sign-on" at bounding box center [765, 268] width 233 height 32
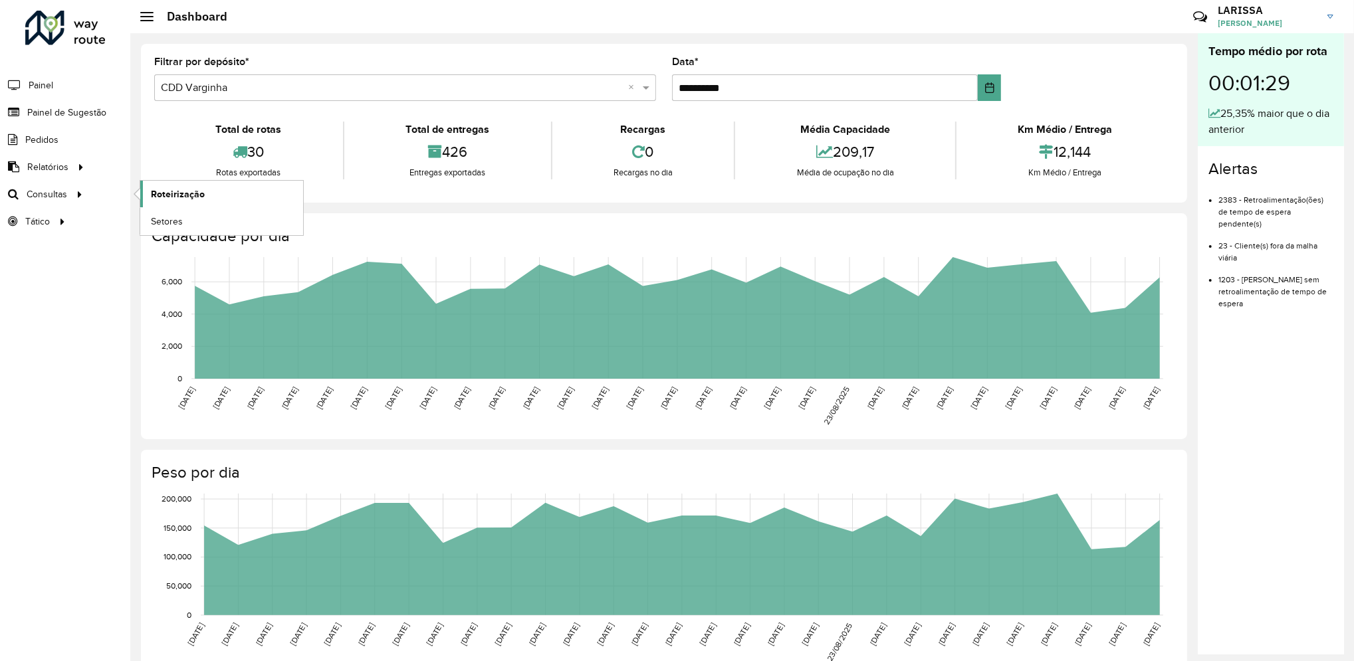
click at [157, 188] on span "Roteirização" at bounding box center [178, 194] width 54 height 14
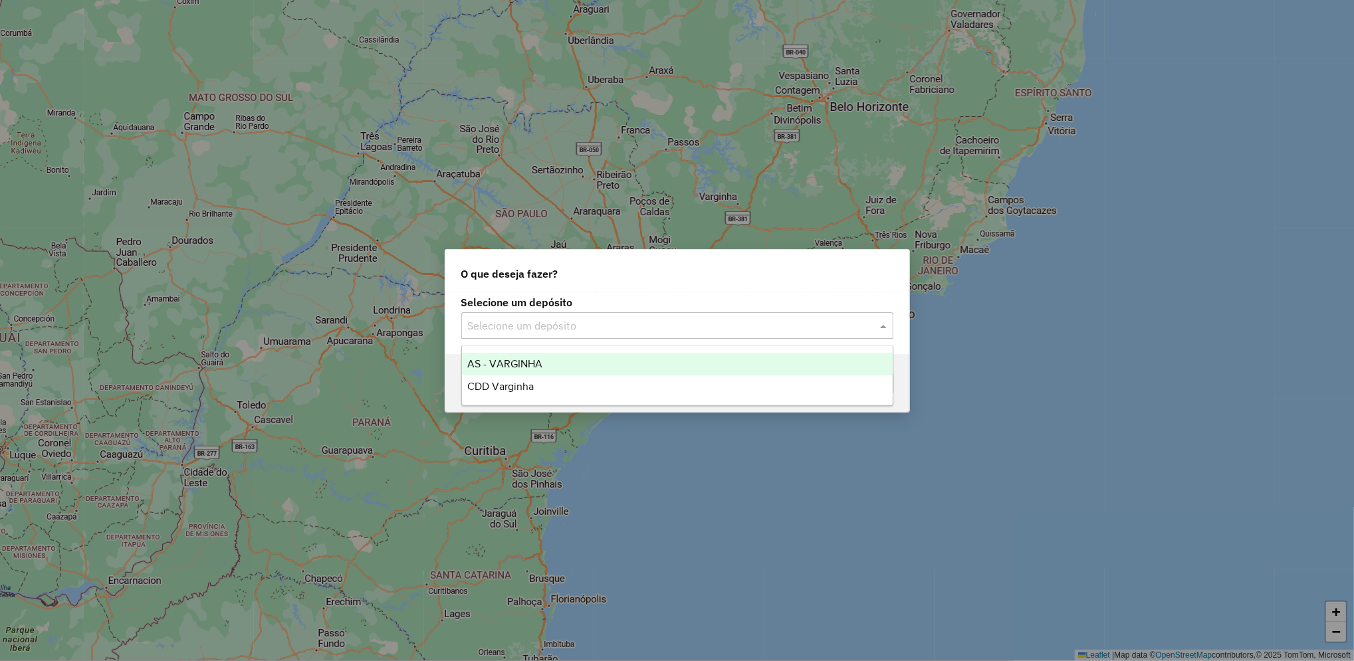
click at [572, 315] on div "Selecione um depósito" at bounding box center [677, 325] width 432 height 27
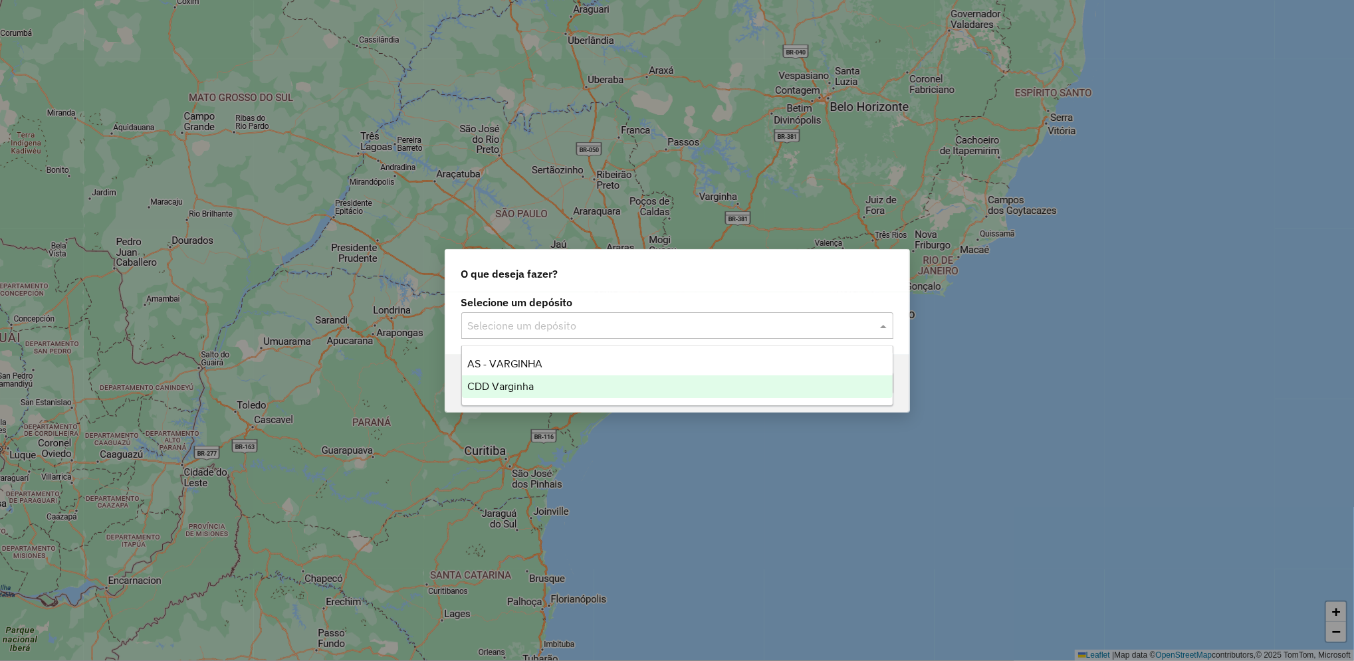
click at [588, 393] on div "CDD Varginha" at bounding box center [677, 387] width 431 height 23
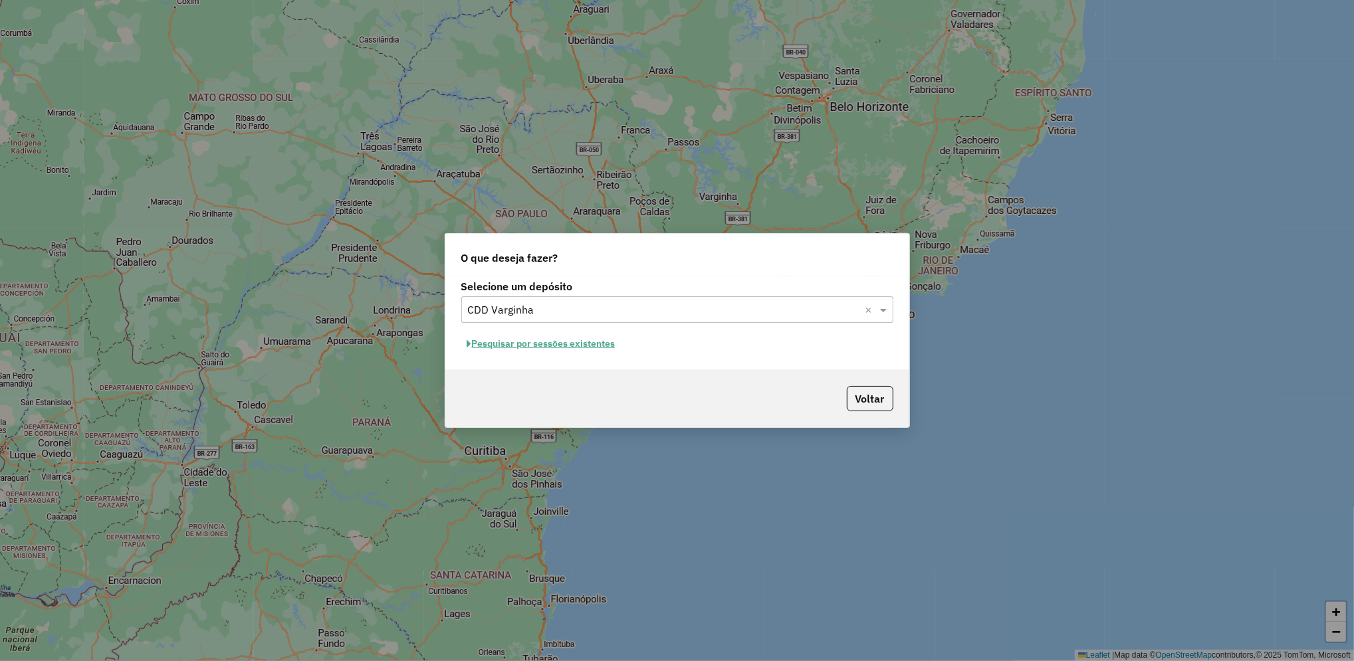
click at [607, 342] on button "Pesquisar por sessões existentes" at bounding box center [541, 344] width 160 height 21
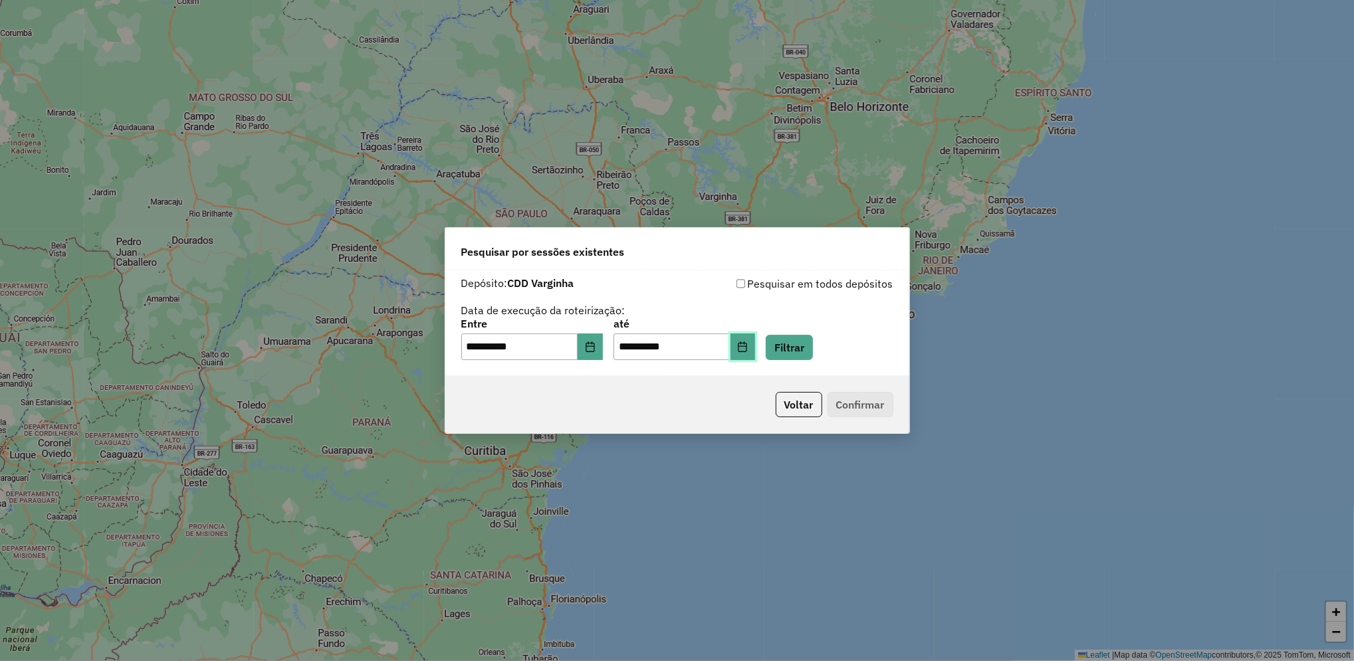
click at [747, 344] on icon "Choose Date" at bounding box center [742, 347] width 9 height 11
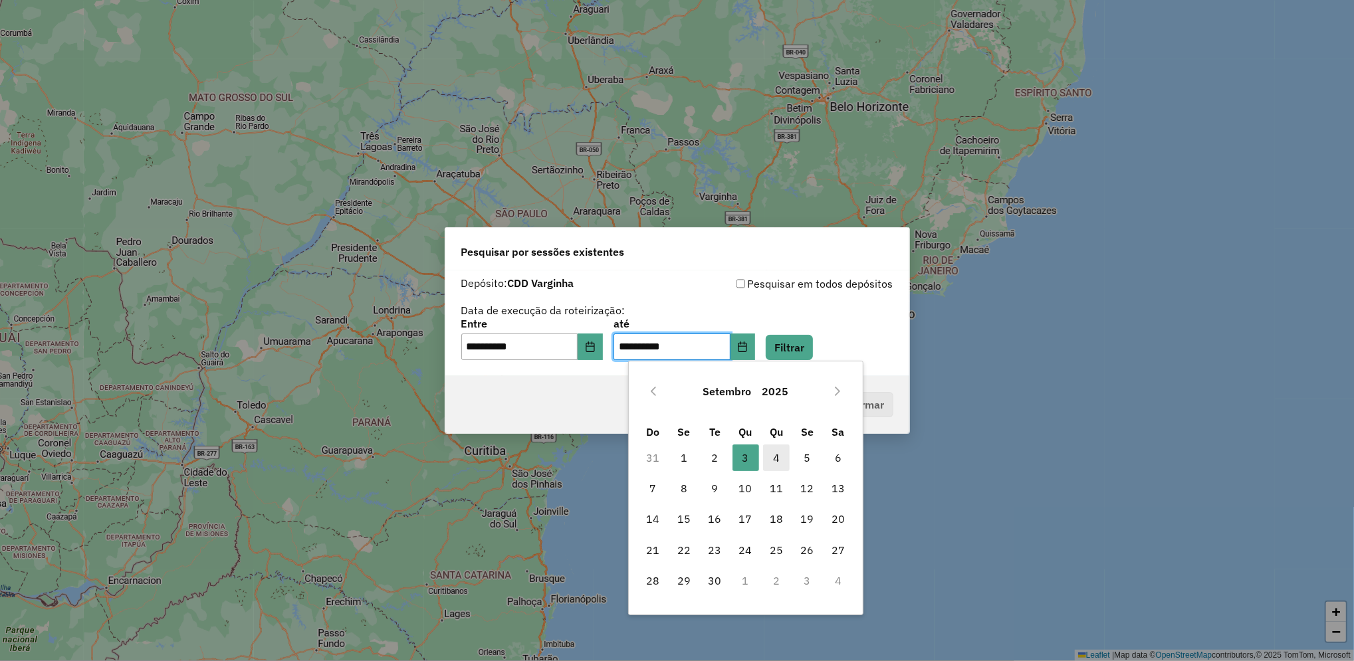
click at [779, 455] on span "4" at bounding box center [776, 458] width 27 height 27
type input "**********"
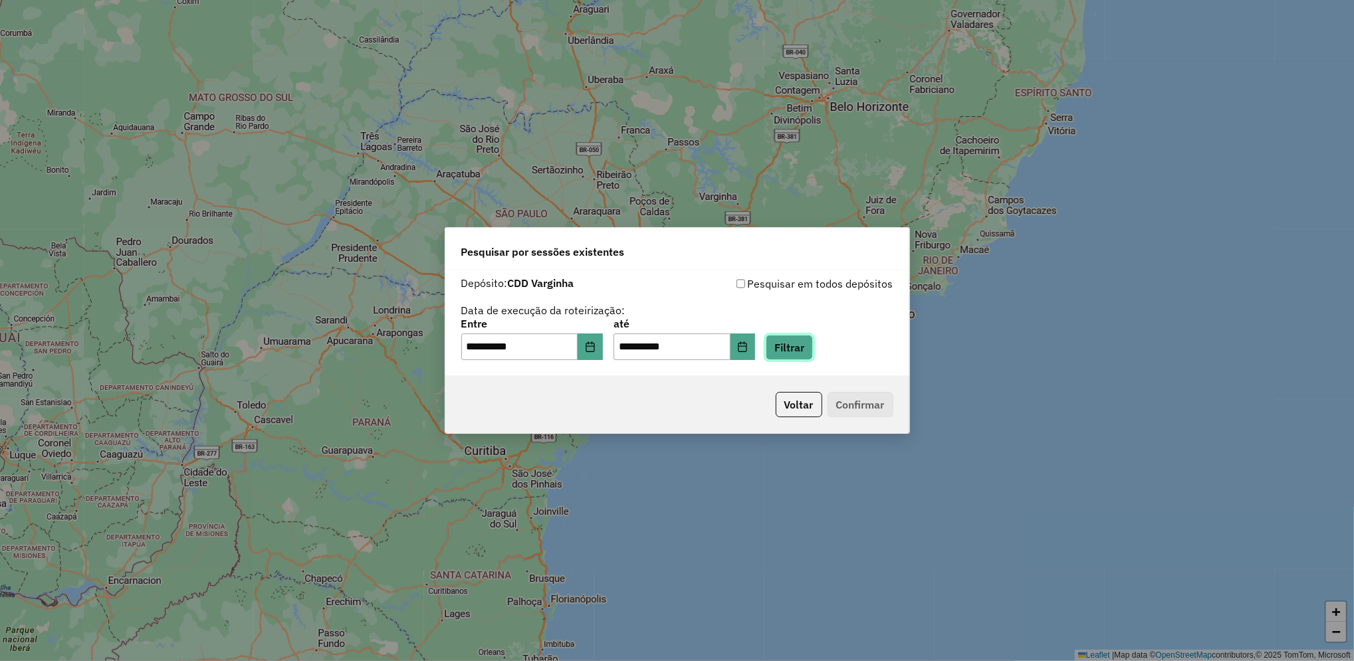
click at [813, 338] on button "Filtrar" at bounding box center [789, 347] width 47 height 25
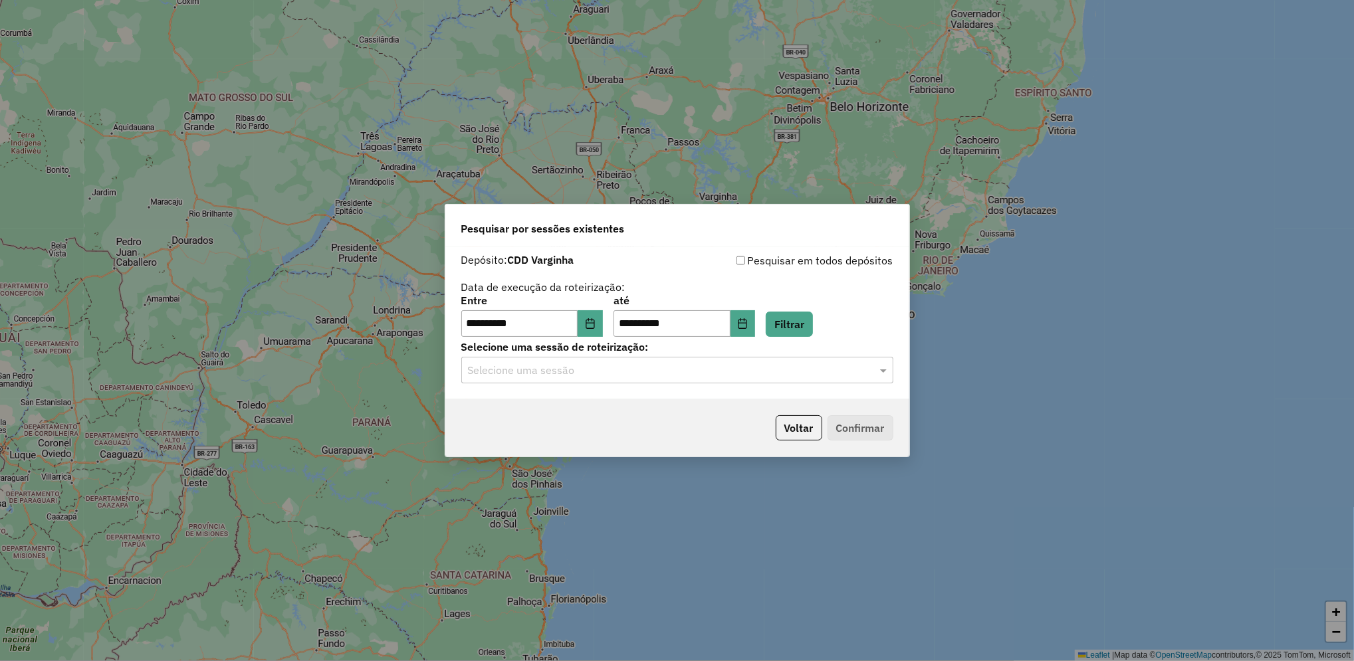
click at [604, 381] on div "Selecione uma sessão" at bounding box center [677, 370] width 432 height 27
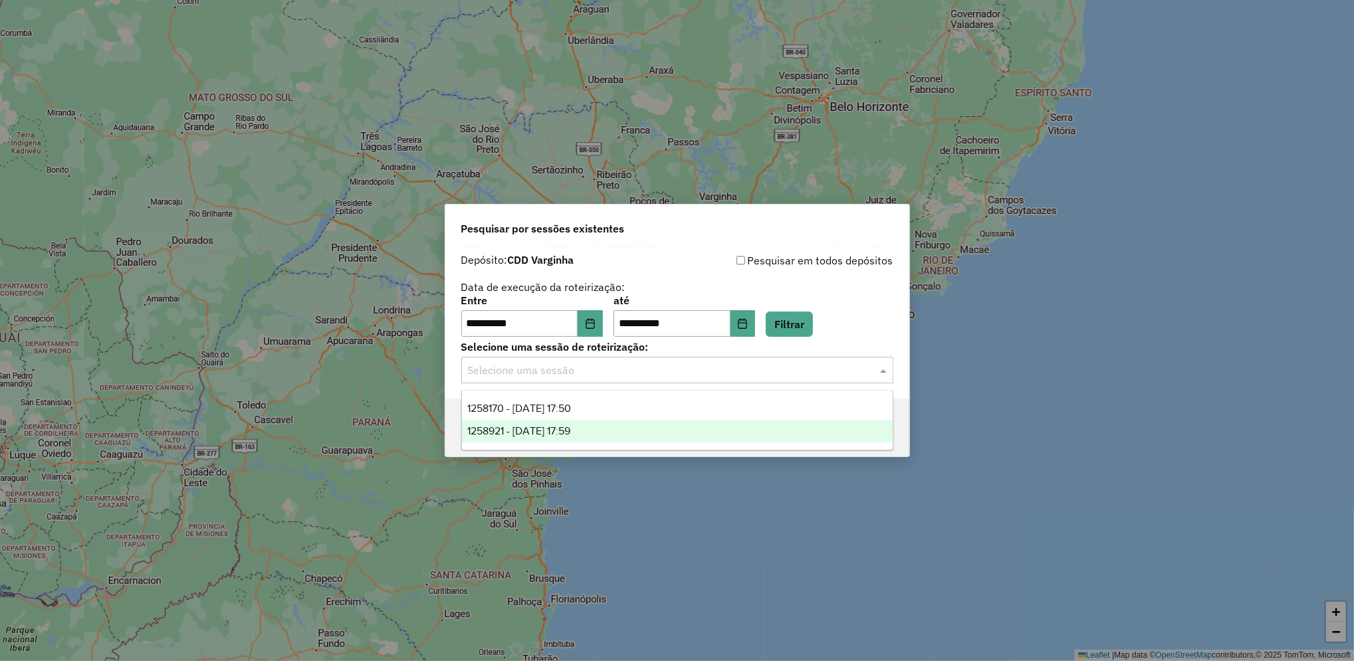
click at [602, 431] on div "1258921 - 04/09/2025 17:59" at bounding box center [677, 431] width 431 height 23
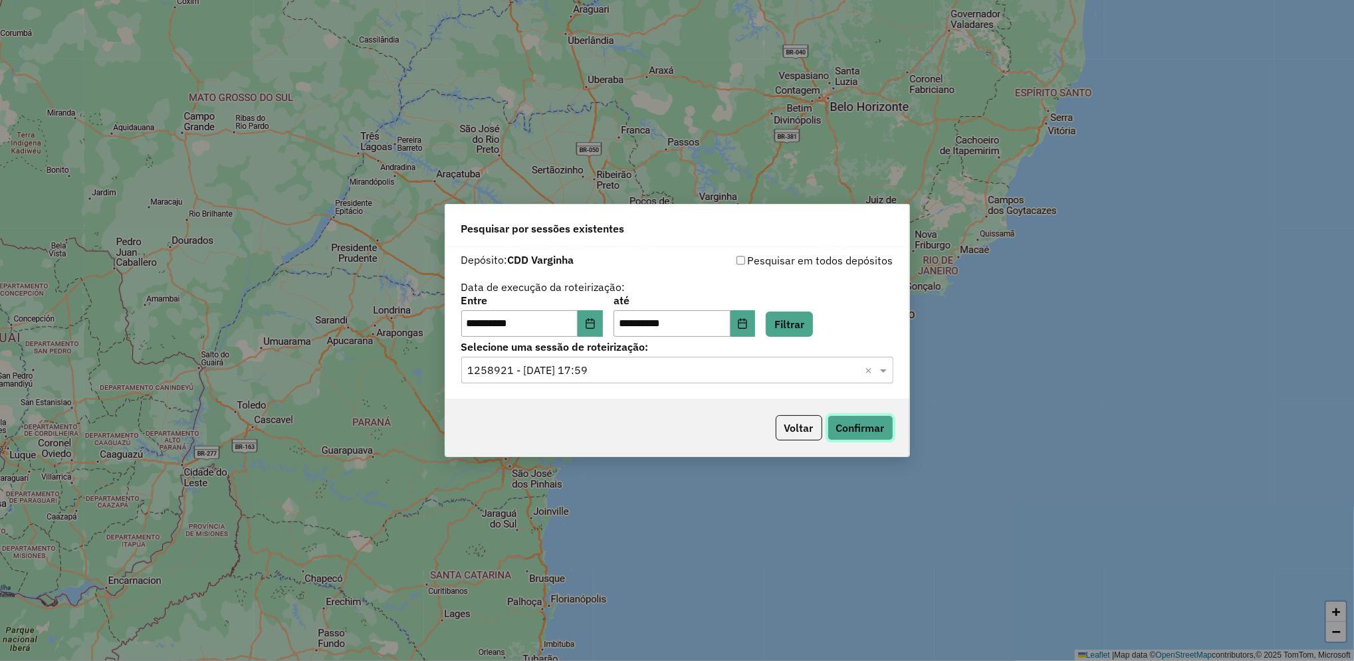
click at [863, 420] on button "Confirmar" at bounding box center [860, 427] width 66 height 25
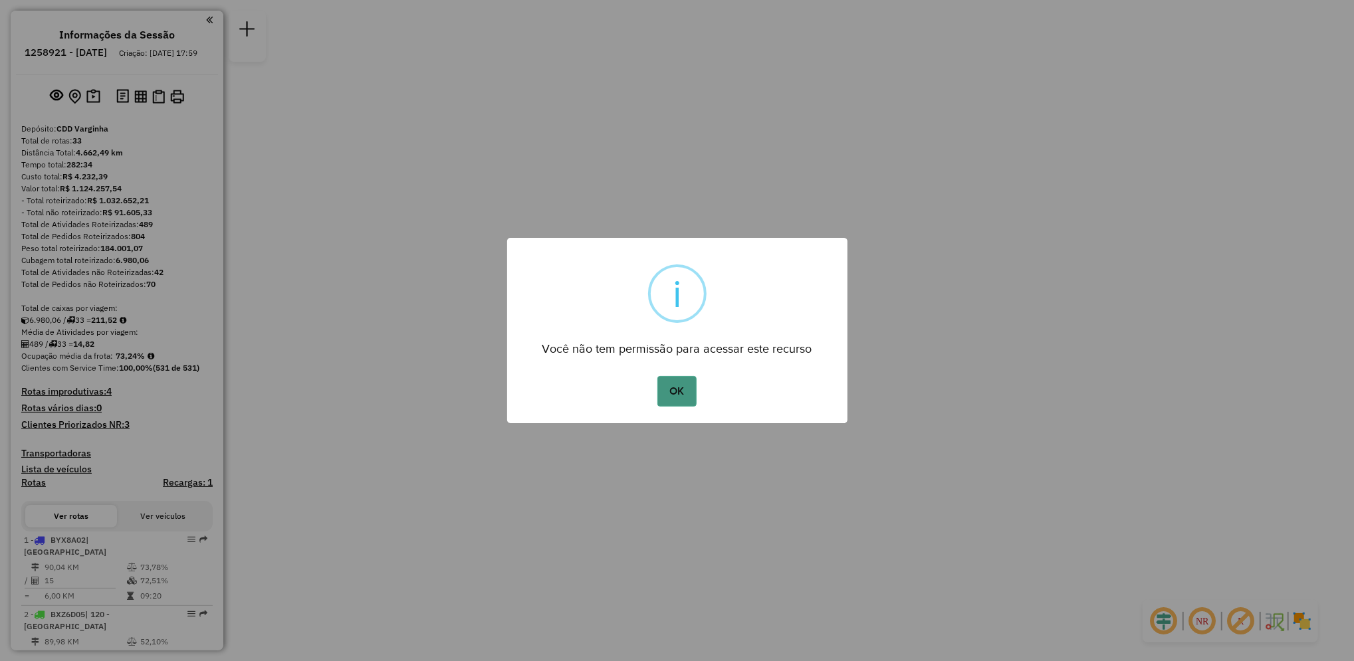
click at [665, 388] on button "OK" at bounding box center [676, 391] width 39 height 31
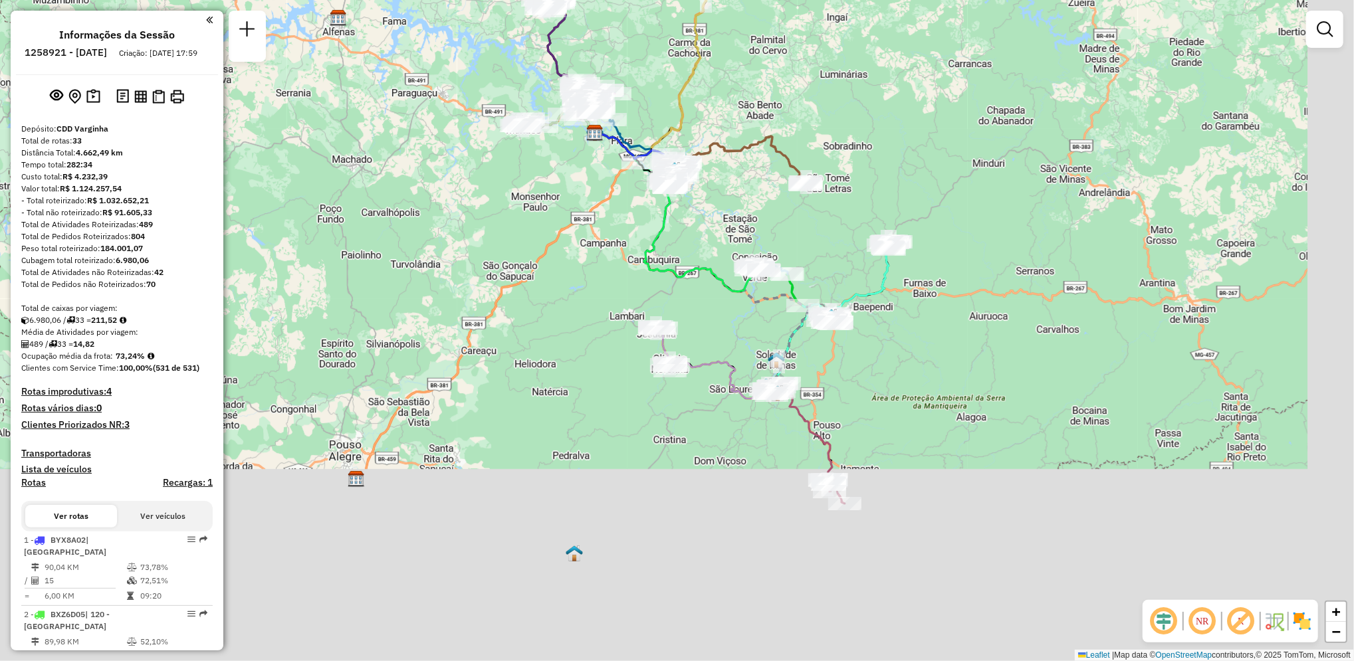
drag, startPoint x: 1190, startPoint y: 488, endPoint x: 1107, endPoint y: 292, distance: 212.3
click at [1107, 292] on div "Janela de atendimento Grade de atendimento Capacidade Transportadoras Veículos …" at bounding box center [677, 330] width 1354 height 661
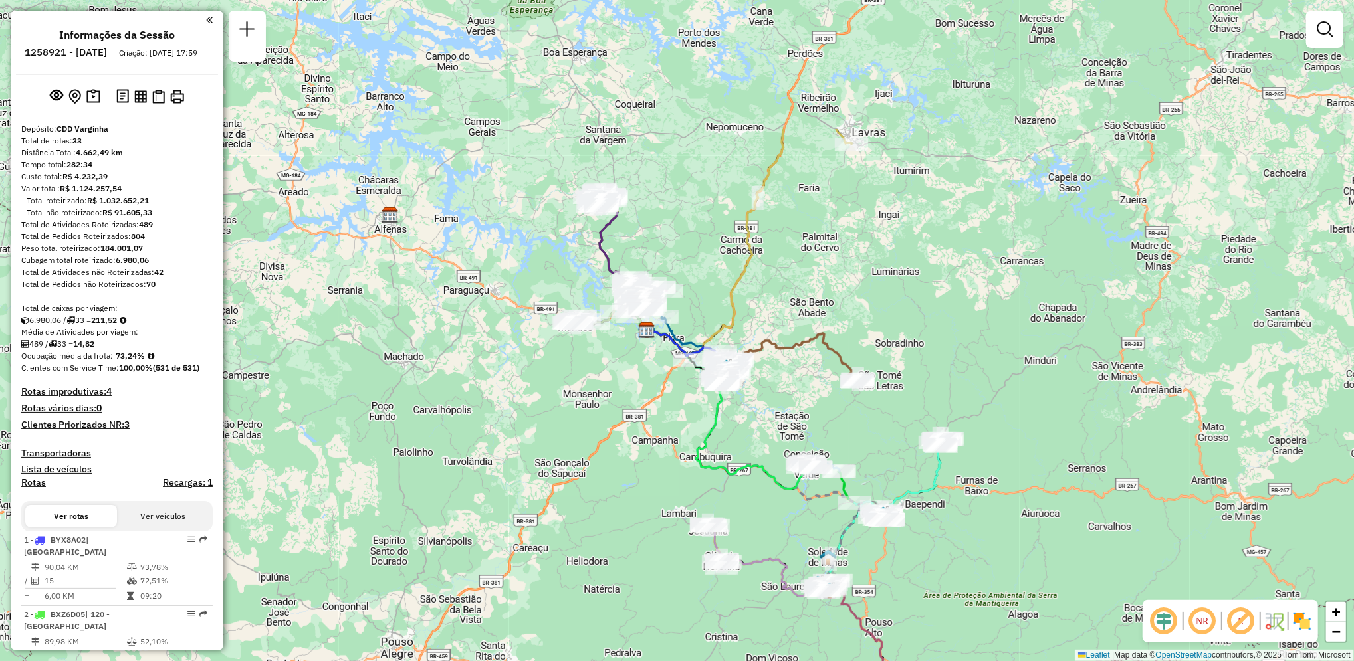
drag, startPoint x: 979, startPoint y: 268, endPoint x: 1035, endPoint y: 470, distance: 209.6
click at [1035, 470] on div "Janela de atendimento Grade de atendimento Capacidade Transportadoras Veículos …" at bounding box center [677, 330] width 1354 height 661
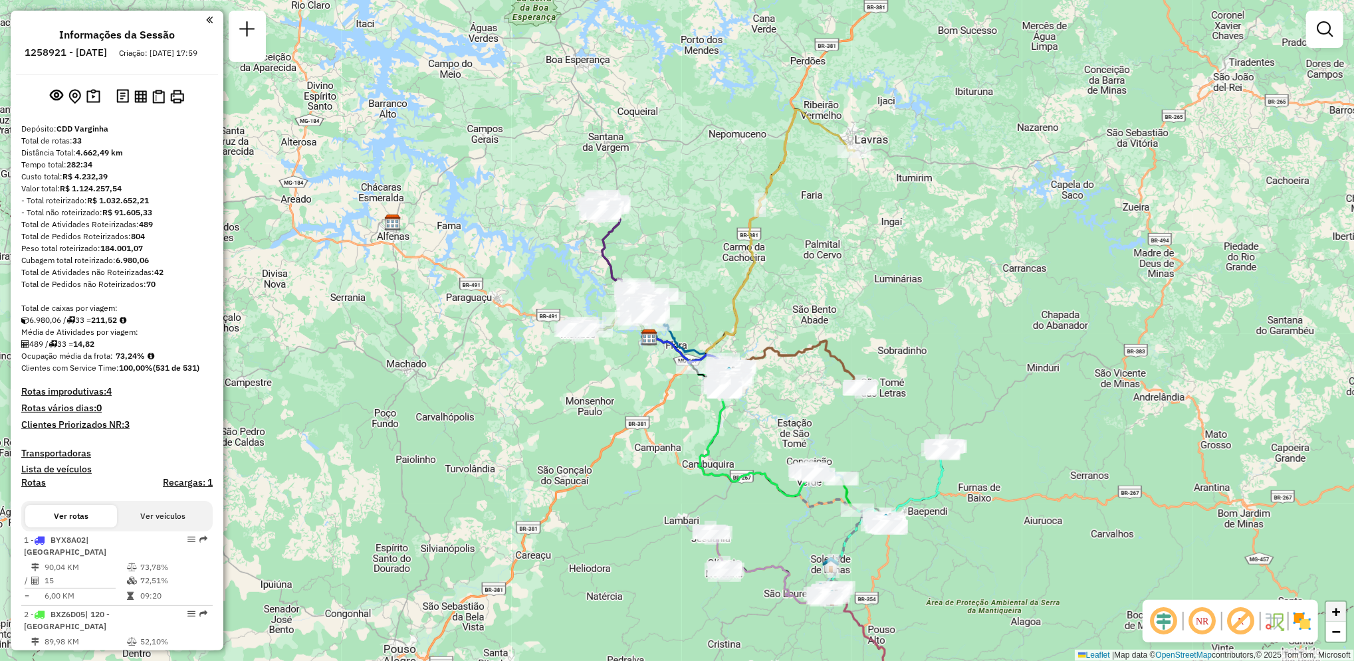
click at [1343, 613] on link "+" at bounding box center [1336, 612] width 20 height 20
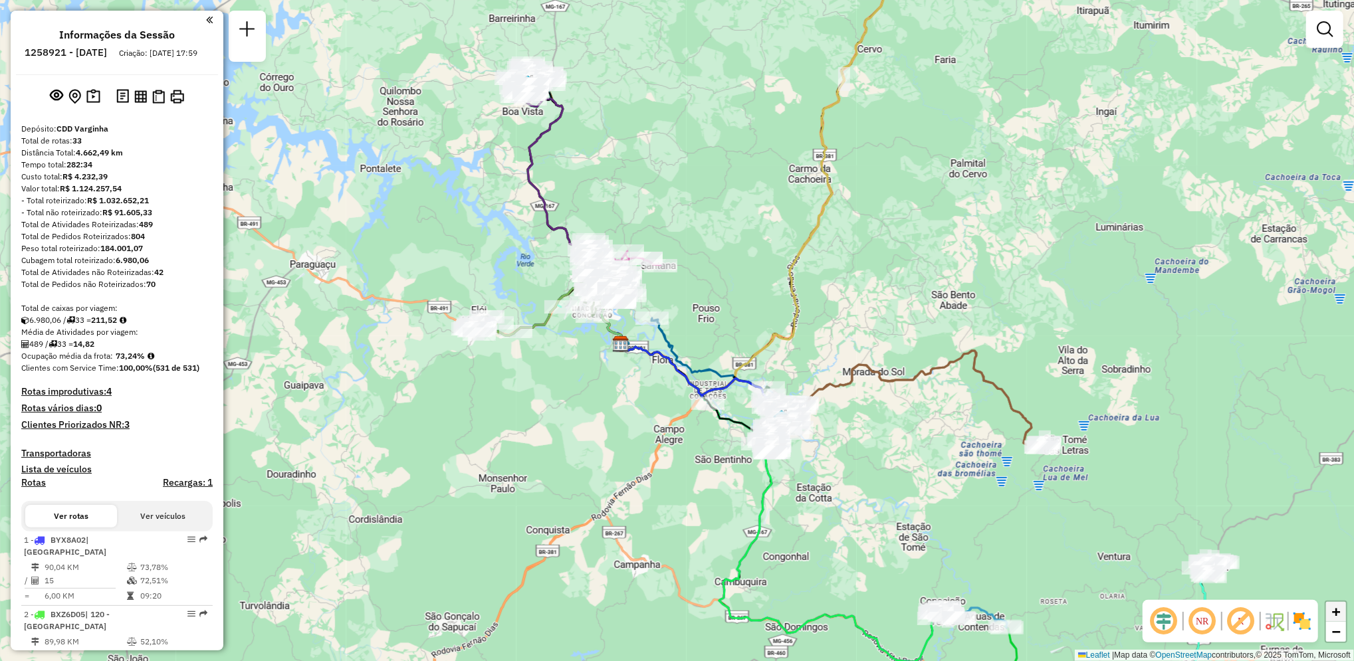
click at [1343, 613] on link "+" at bounding box center [1336, 612] width 20 height 20
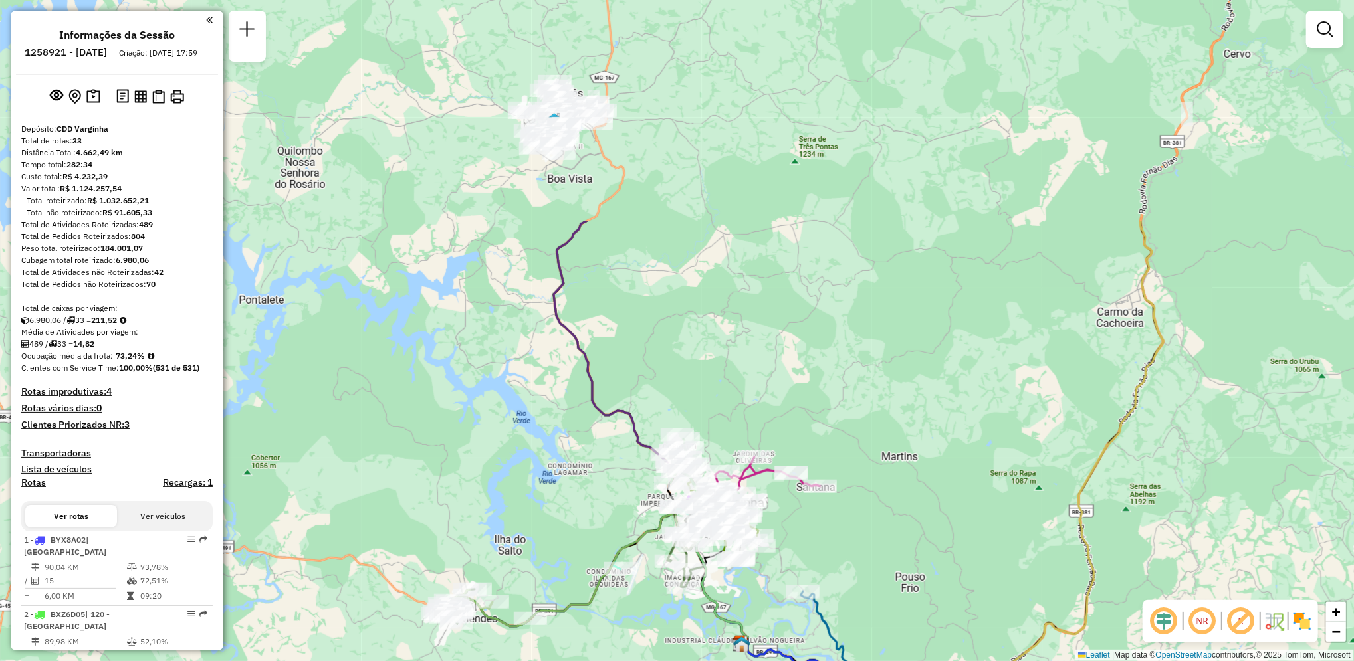
drag, startPoint x: 920, startPoint y: 279, endPoint x: 1096, endPoint y: 566, distance: 336.3
click at [1096, 566] on icon at bounding box center [944, 485] width 437 height 528
